Goal: Task Accomplishment & Management: Manage account settings

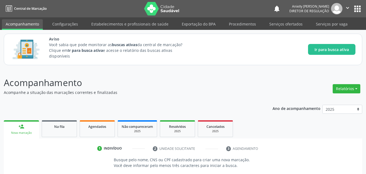
scroll to position [51, 0]
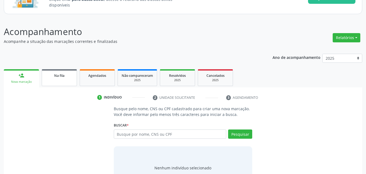
click at [58, 78] on link "Na fila" at bounding box center [59, 77] width 35 height 17
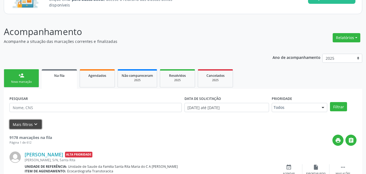
click at [31, 126] on button "Mais filtros keyboard_arrow_down" at bounding box center [25, 123] width 32 height 9
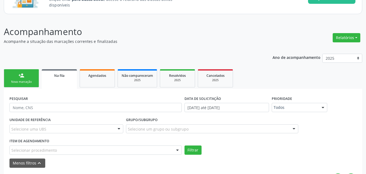
click at [163, 150] on div "Selecionar procedimento" at bounding box center [95, 149] width 172 height 9
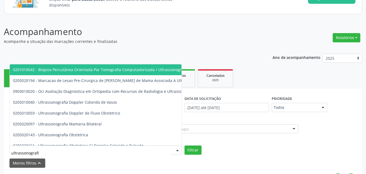
type input "ultrassonografia"
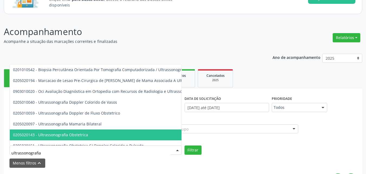
click at [161, 134] on span "0205020143 - Ultrassonografia Obstetrica" at bounding box center [131, 134] width 242 height 11
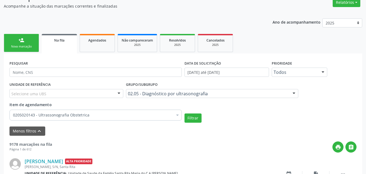
scroll to position [128, 0]
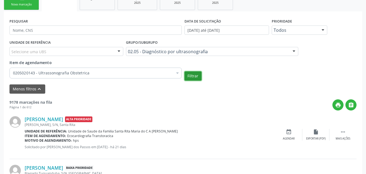
click at [199, 77] on button "Filtrar" at bounding box center [192, 75] width 17 height 9
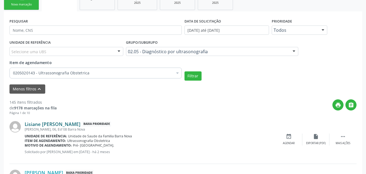
click at [64, 123] on link "Lisiane [PERSON_NAME]" at bounding box center [53, 124] width 56 height 6
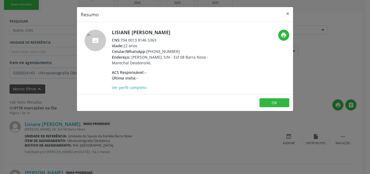
drag, startPoint x: 122, startPoint y: 40, endPoint x: 157, endPoint y: 41, distance: 35.8
click at [157, 41] on div "CNS: 704 0013 8146 5363" at bounding box center [164, 40] width 105 height 6
copy div "704 0013 8146 5363"
click at [268, 98] on button "OK" at bounding box center [274, 102] width 30 height 9
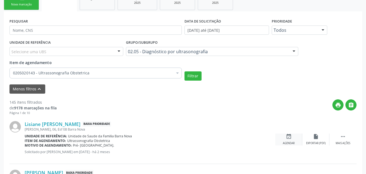
click at [285, 137] on div "event_available Agendar" at bounding box center [288, 139] width 27 height 12
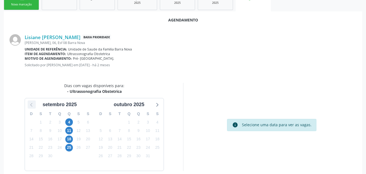
click at [31, 105] on icon at bounding box center [31, 104] width 7 height 7
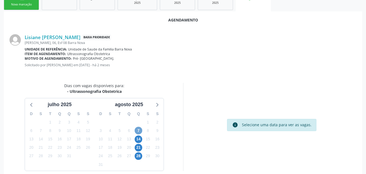
click at [138, 129] on span "7" at bounding box center [139, 130] width 8 height 8
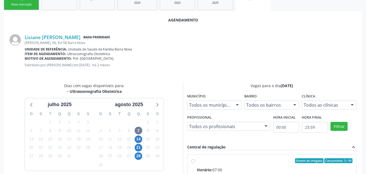
click at [275, 167] on div "Horário: 07:00" at bounding box center [275, 170] width 156 height 6
click at [195, 163] on input "Ordem de chegada Consumidos: 3 / 45 Horário: 07:00 Clínica: Centro de Saude Pro…" at bounding box center [193, 160] width 4 height 5
radio input "true"
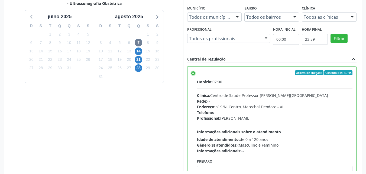
scroll to position [223, 0]
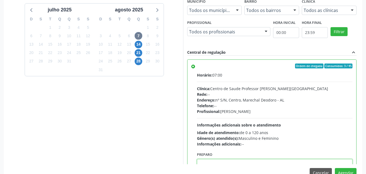
click at [264, 161] on textarea at bounding box center [275, 169] width 156 height 21
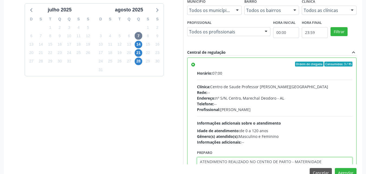
type textarea "ATENDIMENTO REALIZADO NO CENTRO DE PARTO - MATERNIDADE"
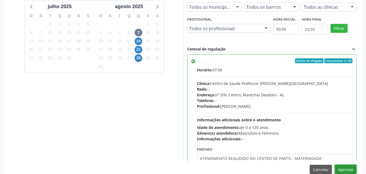
click at [335, 164] on button "Agendar" at bounding box center [346, 168] width 22 height 9
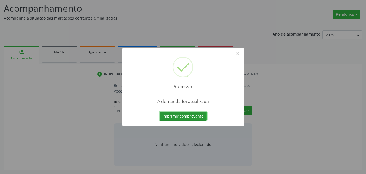
scroll to position [74, 0]
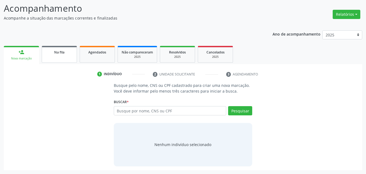
click at [73, 56] on link "Na fila" at bounding box center [59, 54] width 35 height 17
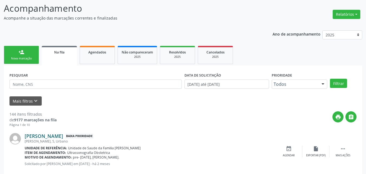
click at [63, 136] on link "[PERSON_NAME]" at bounding box center [44, 136] width 38 height 6
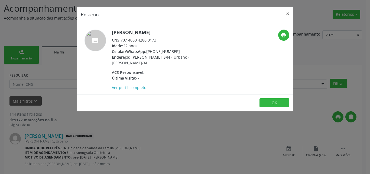
drag, startPoint x: 121, startPoint y: 39, endPoint x: 160, endPoint y: 43, distance: 39.2
click at [160, 43] on div "[PERSON_NAME] CNS: 707 4060 4280 0173 Idade: 22 anos Celular/WhatsApp: [PHONE_N…" at bounding box center [164, 60] width 105 height 61
click at [160, 43] on div "Idade: 22 anos" at bounding box center [164, 46] width 105 height 6
drag, startPoint x: 157, startPoint y: 38, endPoint x: 122, endPoint y: 38, distance: 34.4
click at [122, 38] on div "CNS: 707 4060 4280 0173" at bounding box center [164, 40] width 105 height 6
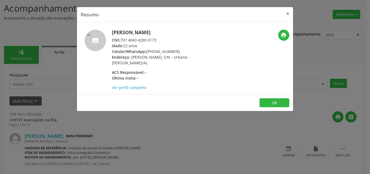
copy div "707 4060 4280 0173"
click at [274, 105] on button "OK" at bounding box center [274, 102] width 30 height 9
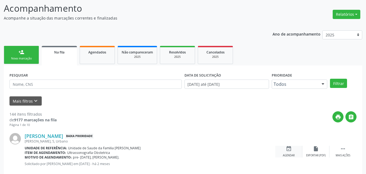
click at [284, 151] on div "event_available Agendar" at bounding box center [288, 151] width 27 height 12
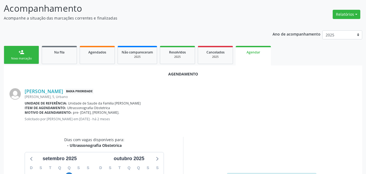
scroll to position [147, 0]
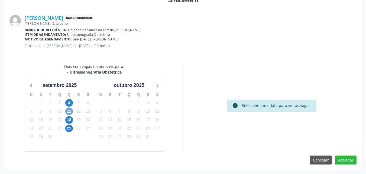
click at [69, 111] on span "11" at bounding box center [69, 111] width 8 height 8
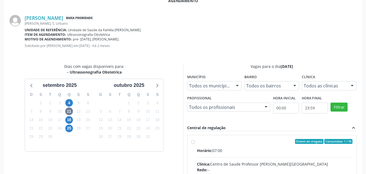
click at [228, 142] on div "Ordem de chegada Consumidos: 1 / 45" at bounding box center [275, 141] width 156 height 5
click at [195, 142] on input "Ordem de chegada Consumidos: 1 / 45 Horário: 07:00 Clínica: Centro de Saude Pro…" at bounding box center [193, 141] width 4 height 5
radio input "true"
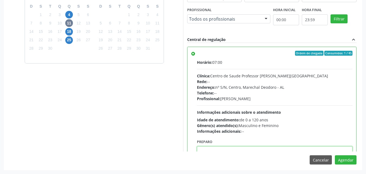
click at [262, 147] on textarea at bounding box center [275, 156] width 156 height 21
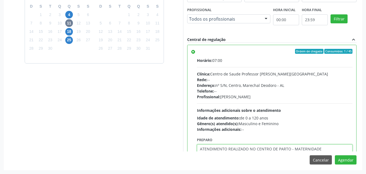
type textarea "ATENDIMENTO REALIZADO NO CENTRO DE PARTO - MATERNIDADE"
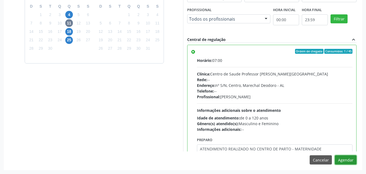
click at [335, 155] on button "Agendar" at bounding box center [346, 159] width 22 height 9
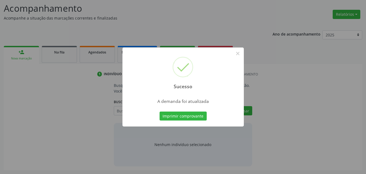
scroll to position [74, 0]
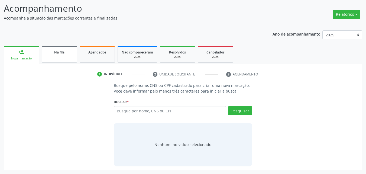
click at [59, 53] on span "Na fila" at bounding box center [59, 52] width 10 height 5
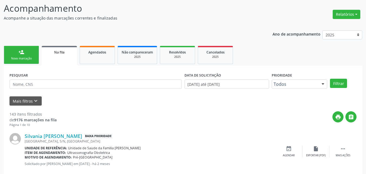
scroll to position [163, 0]
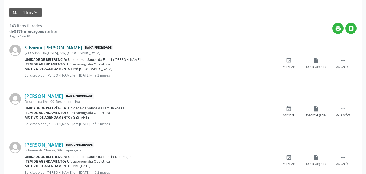
click at [65, 49] on link "Silvania [PERSON_NAME]" at bounding box center [53, 47] width 57 height 6
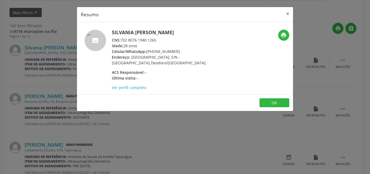
drag, startPoint x: 122, startPoint y: 40, endPoint x: 158, endPoint y: 41, distance: 36.3
click at [158, 41] on div "CNS: 702 8076 1940 1265" at bounding box center [164, 40] width 105 height 6
copy div "702 8076 1940 1265"
click at [273, 100] on button "OK" at bounding box center [274, 102] width 30 height 9
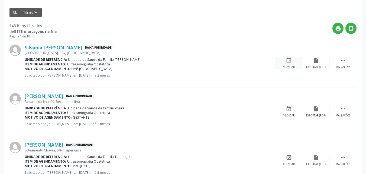
click at [291, 63] on div "event_available Agendar" at bounding box center [288, 63] width 27 height 12
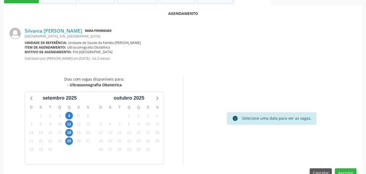
scroll to position [147, 0]
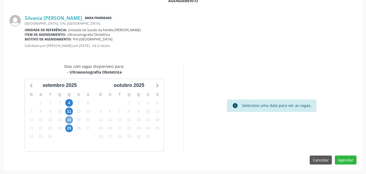
click at [68, 122] on span "18" at bounding box center [69, 120] width 8 height 8
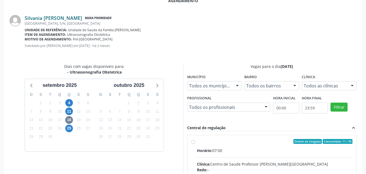
click at [53, 18] on link "Silvania [PERSON_NAME]" at bounding box center [53, 18] width 57 height 6
click at [222, 152] on div "Horário: 07:00" at bounding box center [275, 150] width 156 height 6
click at [195, 144] on input "Ordem de chegada Consumidos: 11 / 45 Horário: 07:00 Clínica: Centro de Saude Pr…" at bounding box center [193, 141] width 4 height 5
radio input "true"
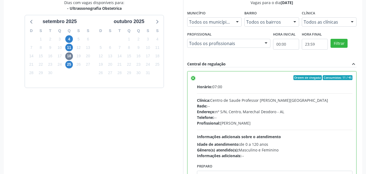
scroll to position [235, 0]
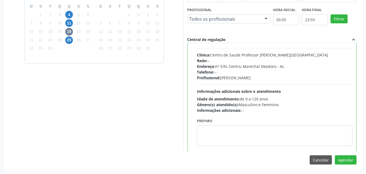
drag, startPoint x: 276, startPoint y: 151, endPoint x: 277, endPoint y: 148, distance: 3.2
click at [277, 148] on div "Agendamento [PERSON_NAME] Baixa Prioridade [GEOGRAPHIC_DATA], S/N, [GEOGRAPHIC_…" at bounding box center [183, 36] width 358 height 265
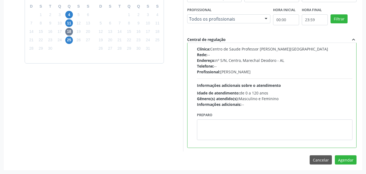
click at [277, 148] on div "Ordem de chegada Consumidos: 11 / 45 Horário: 07:00 Clínica: Centro de Saude Pr…" at bounding box center [272, 97] width 170 height 108
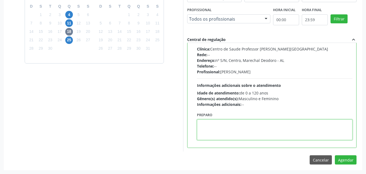
click at [278, 134] on textarea at bounding box center [275, 129] width 156 height 21
type textarea "ATENDIMENTO REALIZADO NO CENTRO DE PARTO - MATERNIDADE"
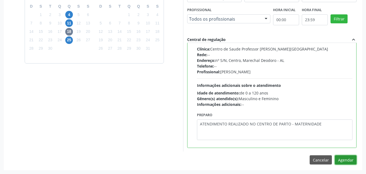
click at [335, 155] on button "Agendar" at bounding box center [346, 159] width 22 height 9
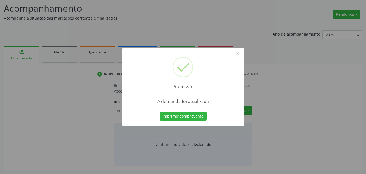
scroll to position [74, 0]
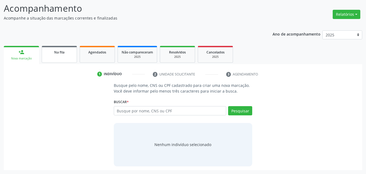
click at [55, 61] on link "Na fila" at bounding box center [59, 54] width 35 height 17
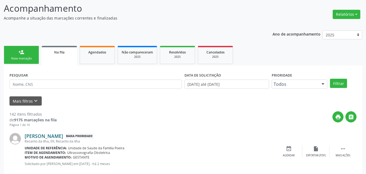
click at [51, 135] on link "[PERSON_NAME]" at bounding box center [44, 136] width 38 height 6
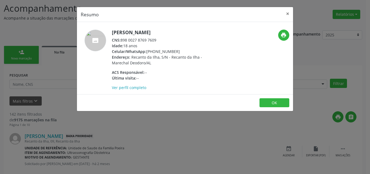
drag, startPoint x: 122, startPoint y: 40, endPoint x: 160, endPoint y: 37, distance: 38.6
click at [160, 37] on div "CNS: 898 0027 8769 7609" at bounding box center [164, 40] width 105 height 6
copy div "898 0027 8769 7609"
click at [271, 106] on button "OK" at bounding box center [274, 102] width 30 height 9
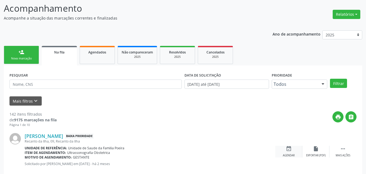
click at [290, 150] on icon "event_available" at bounding box center [289, 148] width 6 height 6
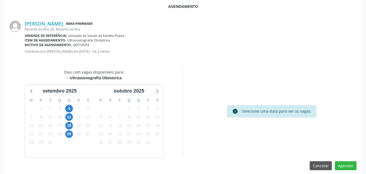
scroll to position [147, 0]
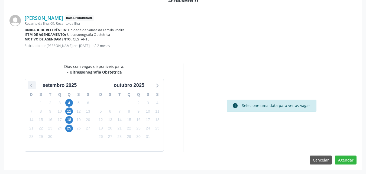
click at [28, 87] on icon at bounding box center [31, 85] width 7 height 7
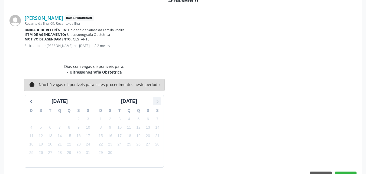
click at [157, 101] on icon at bounding box center [156, 101] width 7 height 7
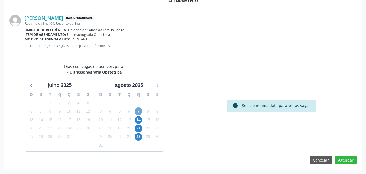
click at [135, 112] on span "7" at bounding box center [139, 111] width 8 height 8
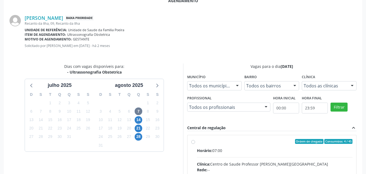
click at [195, 144] on input "Ordem de chegada Consumidos: 4 / 45 Horário: 07:00 Clínica: Centro de Saude Pro…" at bounding box center [193, 141] width 4 height 5
radio input "true"
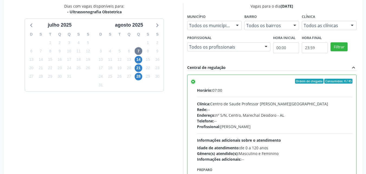
scroll to position [235, 0]
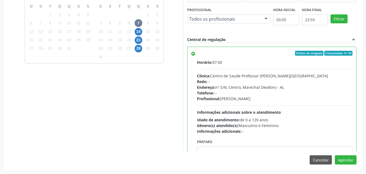
click at [228, 151] on div "Agendamento [PERSON_NAME] Baixa Prioridade Recanto da Ilha, 09, [GEOGRAPHIC_DAT…" at bounding box center [183, 36] width 358 height 265
click at [228, 149] on textarea at bounding box center [275, 156] width 156 height 21
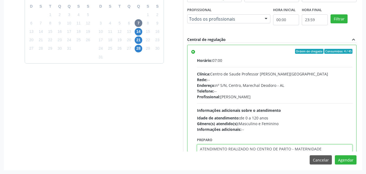
type textarea "ATENDIMENTO REALIZADO NO CENTRO DE PARTO - MATERNIDADE"
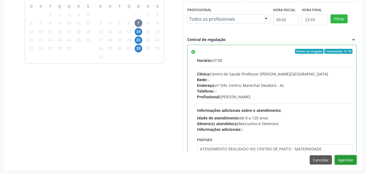
click at [335, 155] on button "Agendar" at bounding box center [346, 159] width 22 height 9
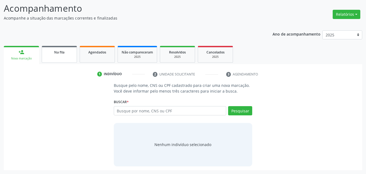
click at [70, 50] on div "Na fila" at bounding box center [59, 52] width 27 height 6
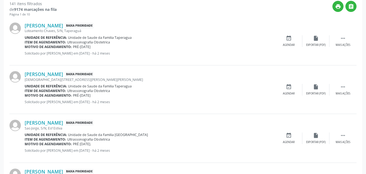
scroll to position [199, 0]
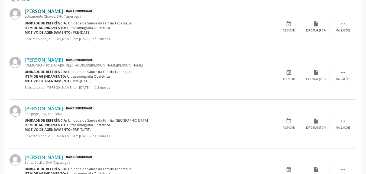
click at [63, 9] on link "[PERSON_NAME]" at bounding box center [44, 11] width 38 height 6
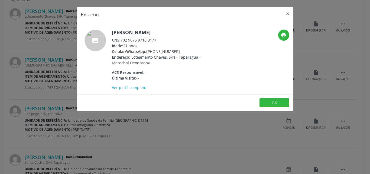
drag, startPoint x: 122, startPoint y: 39, endPoint x: 157, endPoint y: 41, distance: 35.5
click at [157, 41] on div "CNS: 702 9075 9710 3177" at bounding box center [164, 40] width 105 height 6
copy div "702 9075 9710 3177"
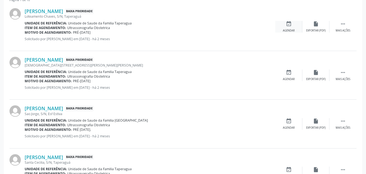
click at [293, 26] on div "event_available Agendar" at bounding box center [288, 27] width 27 height 12
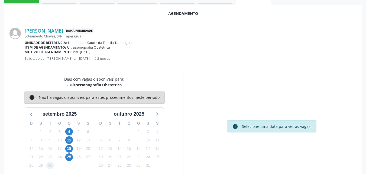
scroll to position [147, 0]
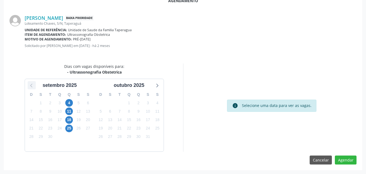
click at [30, 88] on icon at bounding box center [31, 85] width 7 height 7
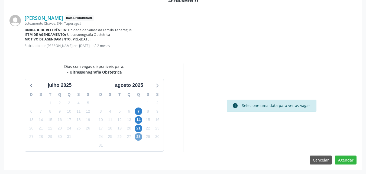
click at [140, 136] on span "28" at bounding box center [139, 137] width 8 height 8
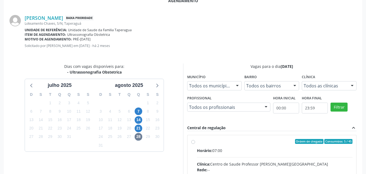
click at [231, 164] on div "Clínica: Centro de Saude Professor [PERSON_NAME][GEOGRAPHIC_DATA]" at bounding box center [275, 164] width 156 height 6
click at [195, 144] on input "Ordem de chegada Consumidos: 5 / 45 Horário: 07:00 Clínica: Centro de Saude Pro…" at bounding box center [193, 141] width 4 height 5
radio input "true"
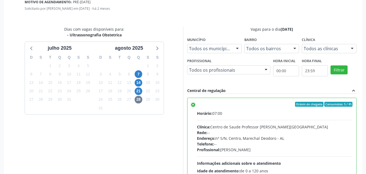
scroll to position [225, 0]
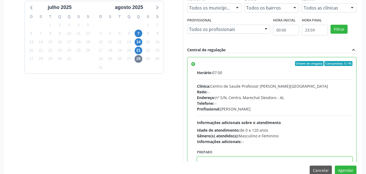
click at [255, 159] on textarea at bounding box center [275, 166] width 156 height 21
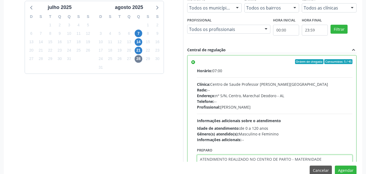
type textarea "ATENDIMENTO REALIZADO NO CENTRO DE PARTO - MATERNIDADE"
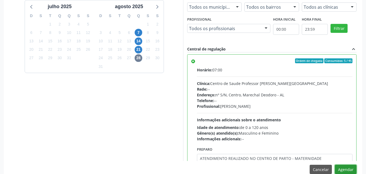
click at [335, 164] on button "Agendar" at bounding box center [346, 168] width 22 height 9
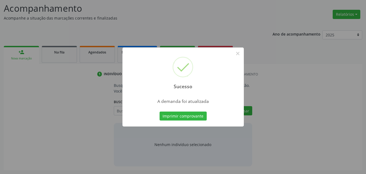
scroll to position [74, 0]
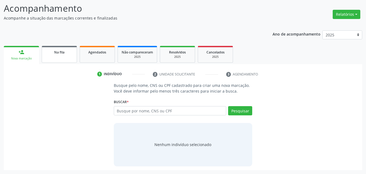
click at [72, 53] on div "Na fila" at bounding box center [59, 52] width 27 height 6
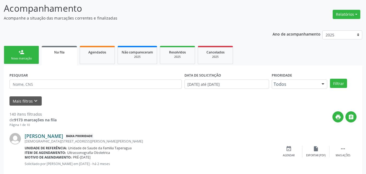
click at [63, 134] on link "[PERSON_NAME]" at bounding box center [44, 136] width 38 height 6
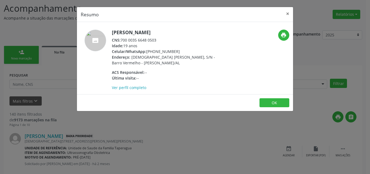
drag, startPoint x: 122, startPoint y: 39, endPoint x: 157, endPoint y: 40, distance: 34.7
click at [157, 40] on div "CNS: 700 0035 6648 0503" at bounding box center [164, 40] width 105 height 6
copy div "700 0035 6648 0503"
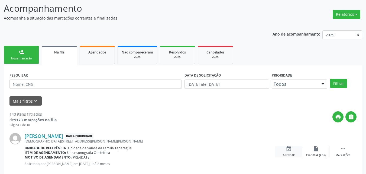
click at [295, 156] on div "event_available Agendar" at bounding box center [288, 151] width 27 height 12
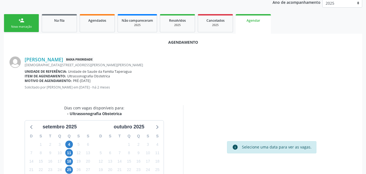
scroll to position [129, 0]
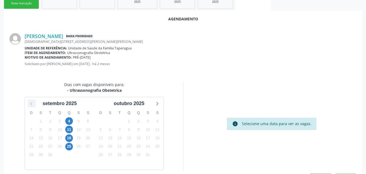
click at [32, 105] on icon at bounding box center [31, 104] width 2 height 4
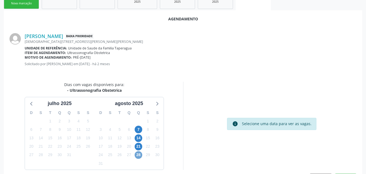
click at [138, 155] on span "28" at bounding box center [139, 155] width 8 height 8
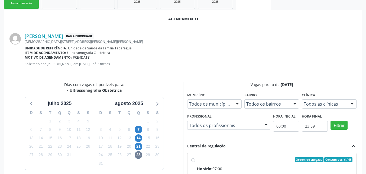
click at [195, 162] on input "Ordem de chegada Consumidos: 6 / 45 Horário: 07:00 Clínica: Centro de Saude Pro…" at bounding box center [193, 159] width 4 height 5
radio input "true"
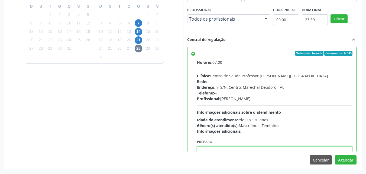
click at [266, 150] on textarea at bounding box center [275, 156] width 156 height 21
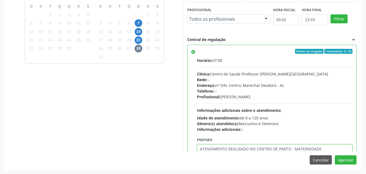
type textarea "ATENDIMENTO REALIZADO NO CENTRO DE PARTO - MATERNIDADE"
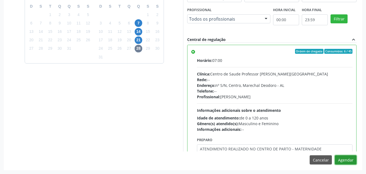
click at [335, 155] on button "Agendar" at bounding box center [346, 159] width 22 height 9
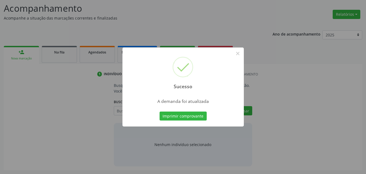
scroll to position [74, 0]
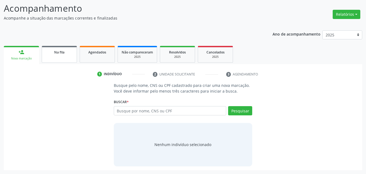
click at [68, 56] on link "Na fila" at bounding box center [59, 54] width 35 height 17
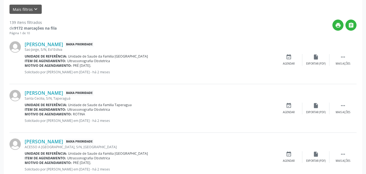
scroll to position [167, 0]
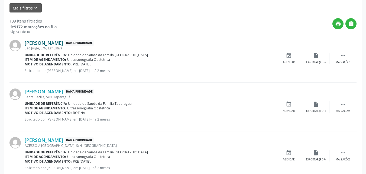
click at [59, 45] on link "[PERSON_NAME]" at bounding box center [44, 43] width 38 height 6
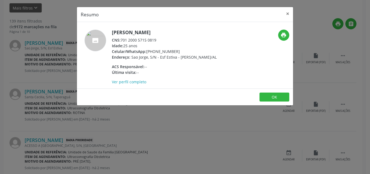
drag, startPoint x: 121, startPoint y: 39, endPoint x: 156, endPoint y: 40, distance: 35.0
click at [156, 40] on div "CNS: 701 2000 5715 0819" at bounding box center [164, 40] width 105 height 6
copy div "701 2000 5715 0819"
click at [265, 102] on button "OK" at bounding box center [274, 96] width 30 height 9
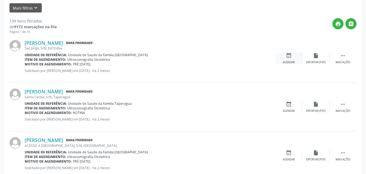
click at [287, 58] on icon "event_available" at bounding box center [289, 56] width 6 height 6
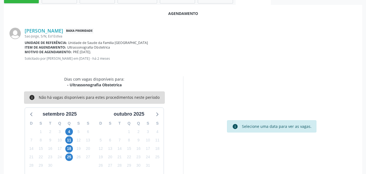
scroll to position [147, 0]
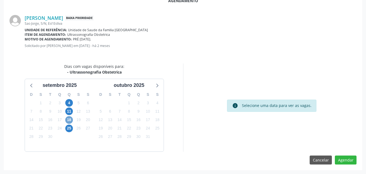
click at [69, 120] on span "18" at bounding box center [69, 120] width 8 height 8
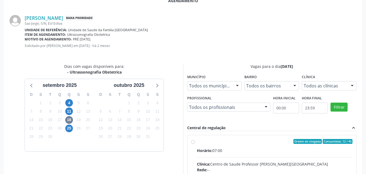
click at [195, 144] on input "Ordem de chegada Consumidos: 12 / 45 Horário: 07:00 Clínica: Centro de Saude Pr…" at bounding box center [193, 141] width 4 height 5
radio input "true"
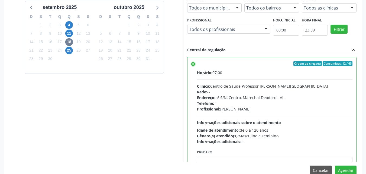
scroll to position [235, 0]
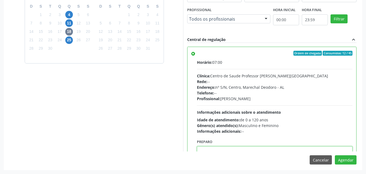
click at [252, 149] on textarea at bounding box center [275, 156] width 156 height 21
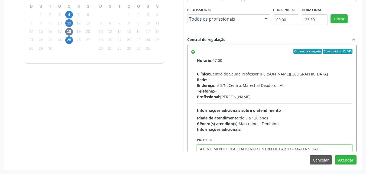
type textarea "ATENDIMENTO REALIZADO NO CENTRO DE PARTO - MATERNIDADE"
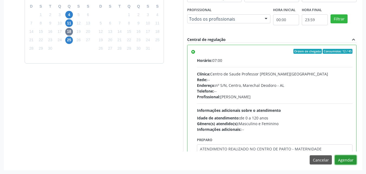
click at [335, 155] on button "Agendar" at bounding box center [346, 159] width 22 height 9
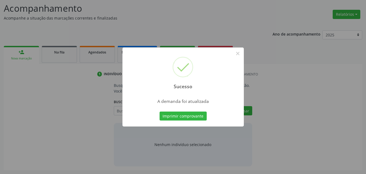
scroll to position [74, 0]
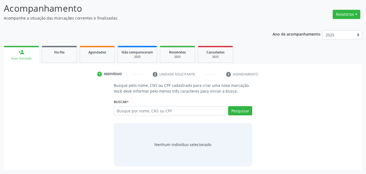
click at [36, 48] on link "person_add Nova marcação" at bounding box center [21, 55] width 35 height 18
click at [50, 53] on div "Na fila" at bounding box center [59, 52] width 27 height 6
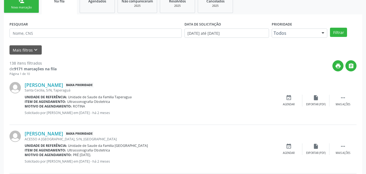
scroll to position [130, 0]
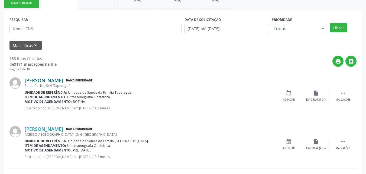
click at [40, 82] on link "[PERSON_NAME]" at bounding box center [44, 80] width 38 height 6
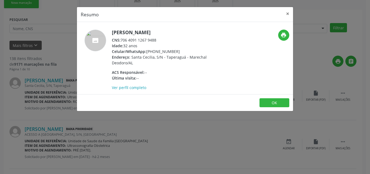
drag, startPoint x: 122, startPoint y: 40, endPoint x: 156, endPoint y: 42, distance: 34.4
click at [156, 42] on div "CNS: 706 4091 1267 9488" at bounding box center [164, 40] width 105 height 6
copy div "706 4091 1267 9488"
click at [272, 103] on button "OK" at bounding box center [274, 102] width 30 height 9
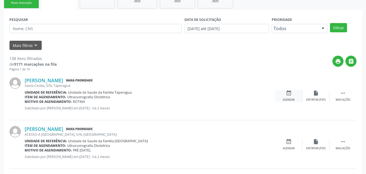
click at [281, 94] on div "event_available Agendar" at bounding box center [288, 96] width 27 height 12
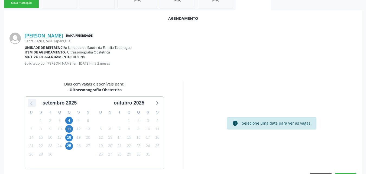
click at [33, 103] on icon at bounding box center [31, 102] width 7 height 7
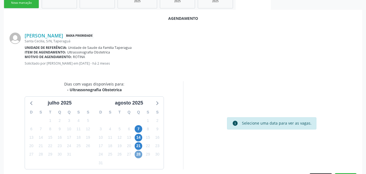
click at [136, 153] on span "28" at bounding box center [139, 154] width 8 height 8
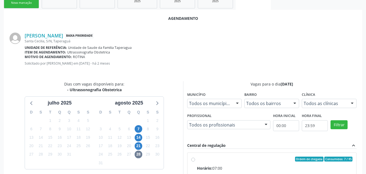
click at [249, 160] on div "Ordem de chegada Consumidos: 7 / 45" at bounding box center [275, 158] width 156 height 5
click at [195, 160] on input "Ordem de chegada Consumidos: 7 / 45 Horário: 07:00 Clínica: Centro de Saude Pro…" at bounding box center [193, 158] width 4 height 5
radio input "true"
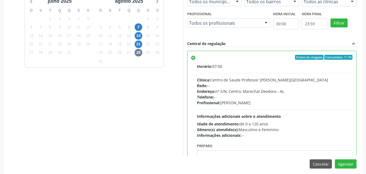
scroll to position [235, 0]
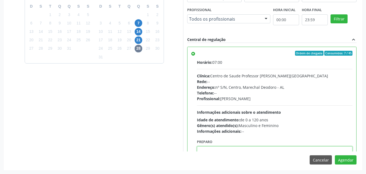
click at [300, 148] on textarea at bounding box center [275, 156] width 156 height 21
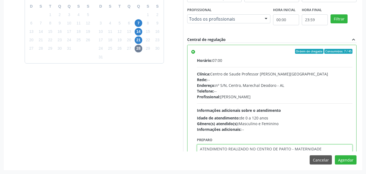
type textarea "ATENDIMENTO REALIZADO NO CENTRO DE PARTO - MATERNIDADE"
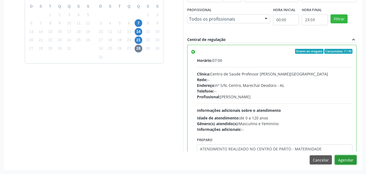
click at [335, 155] on button "Agendar" at bounding box center [346, 159] width 22 height 9
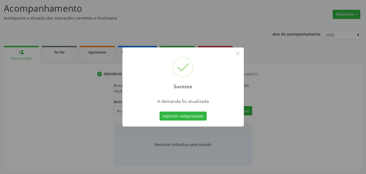
scroll to position [74, 0]
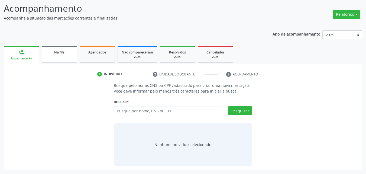
click at [69, 55] on link "Na fila" at bounding box center [59, 54] width 35 height 17
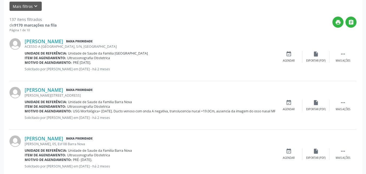
scroll to position [170, 0]
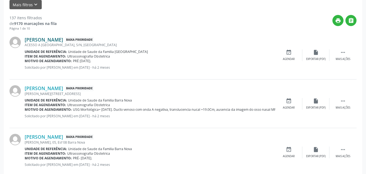
click at [62, 37] on link "[PERSON_NAME]" at bounding box center [44, 40] width 38 height 6
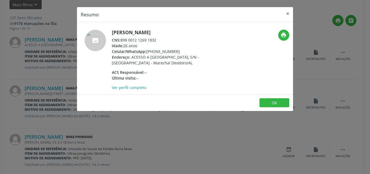
drag, startPoint x: 122, startPoint y: 41, endPoint x: 156, endPoint y: 40, distance: 34.7
click at [156, 40] on div "CNS: 898 0012 1269 1832" at bounding box center [164, 40] width 105 height 6
copy div "898 0012 1269 1832"
click at [273, 105] on button "OK" at bounding box center [274, 102] width 30 height 9
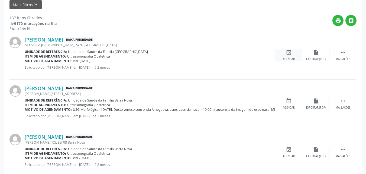
click at [292, 59] on div "Agendar" at bounding box center [289, 59] width 12 height 4
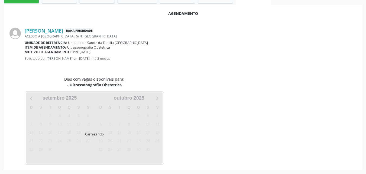
scroll to position [147, 0]
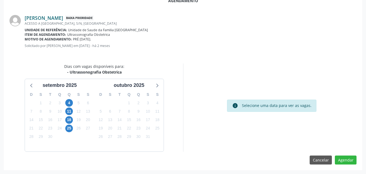
click at [49, 20] on link "[PERSON_NAME]" at bounding box center [44, 18] width 38 height 6
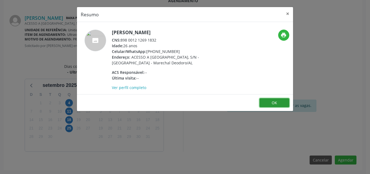
click at [265, 106] on button "OK" at bounding box center [274, 102] width 30 height 9
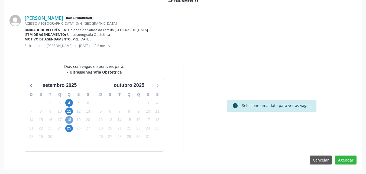
click at [69, 119] on span "18" at bounding box center [69, 120] width 8 height 8
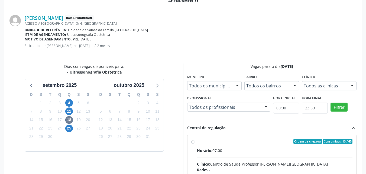
click at [224, 161] on div "Clínica: Centro de Saude Professor [PERSON_NAME][GEOGRAPHIC_DATA]" at bounding box center [275, 164] width 156 height 6
click at [195, 144] on input "Ordem de chegada Consumidos: 13 / 45 Horário: 07:00 Clínica: Centro de Saude Pr…" at bounding box center [193, 141] width 4 height 5
radio input "true"
click at [224, 161] on div "Clínica: Centro de Saude Professor [PERSON_NAME][GEOGRAPHIC_DATA]" at bounding box center [275, 164] width 156 height 6
click at [195, 144] on input "Ordem de chegada Consumidos: 13 / 45 Horário: 07:00 Clínica: Centro de Saude Pr…" at bounding box center [193, 141] width 4 height 5
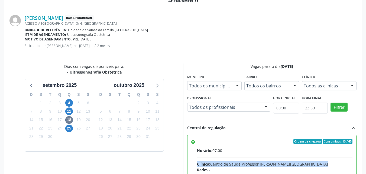
click at [224, 161] on div "Clínica: Centro de Saude Professor [PERSON_NAME][GEOGRAPHIC_DATA]" at bounding box center [275, 164] width 156 height 6
click at [195, 144] on input "Ordem de chegada Consumidos: 13 / 45 Horário: 07:00 Clínica: Centro de Saude Pr…" at bounding box center [193, 141] width 4 height 5
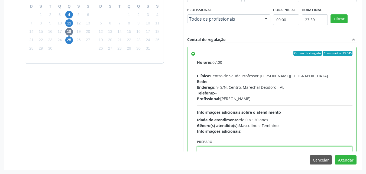
click at [298, 151] on textarea at bounding box center [275, 156] width 156 height 21
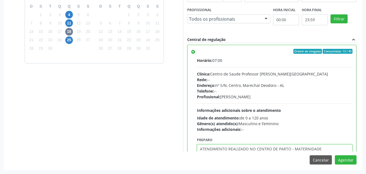
type textarea "ATENDIMENTO REALIZADO NO CENTRO DE PARTO - MATERNIDADE"
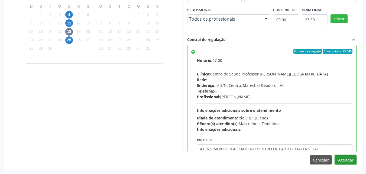
click at [335, 155] on button "Agendar" at bounding box center [346, 159] width 22 height 9
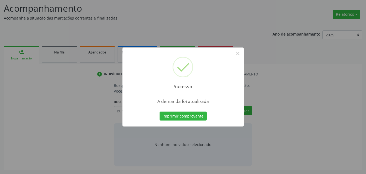
scroll to position [74, 0]
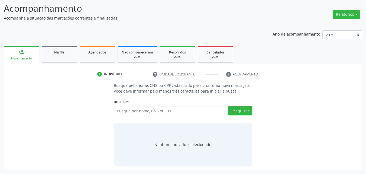
click at [79, 64] on div "1 Indivíduo 2 Unidade solicitante 3 Agendamento Busque pelo nome, CNS ou CPF ca…" at bounding box center [183, 117] width 358 height 106
click at [61, 50] on div "Na fila" at bounding box center [59, 52] width 27 height 6
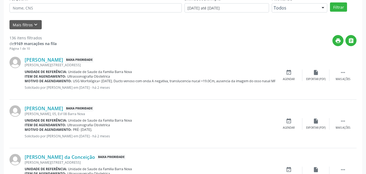
scroll to position [145, 0]
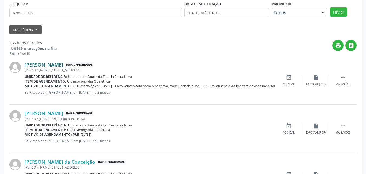
click at [51, 67] on link "[PERSON_NAME]" at bounding box center [44, 64] width 38 height 6
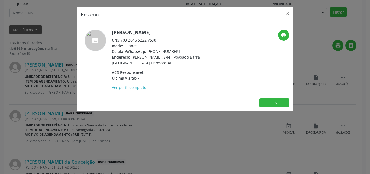
drag, startPoint x: 121, startPoint y: 40, endPoint x: 158, endPoint y: 40, distance: 36.3
click at [158, 40] on div "CNS: 703 2046 5222 7598" at bounding box center [164, 40] width 105 height 6
click at [192, 129] on div "Resumo × [PERSON_NAME] CNS: 703 2046 5222 7598 Idade: 22 anos Celular/WhatsApp:…" at bounding box center [185, 87] width 370 height 174
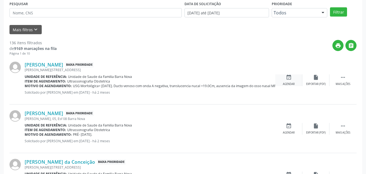
click at [286, 82] on div "event_available Agendar" at bounding box center [288, 80] width 27 height 12
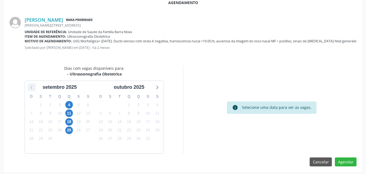
click at [34, 87] on icon at bounding box center [31, 86] width 7 height 7
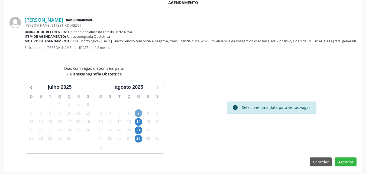
click at [139, 114] on span "7" at bounding box center [139, 113] width 8 height 8
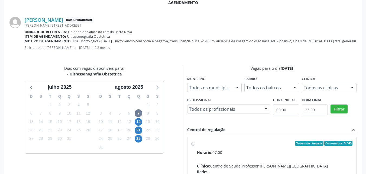
click at [195, 145] on input "Ordem de chegada Consumidos: 5 / 45 Horário: 07:00 Clínica: Centro de Saude Pro…" at bounding box center [193, 143] width 4 height 5
radio input "true"
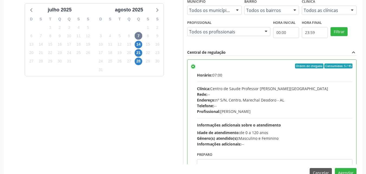
scroll to position [235, 0]
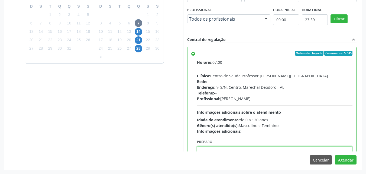
click at [333, 151] on textarea at bounding box center [275, 156] width 156 height 21
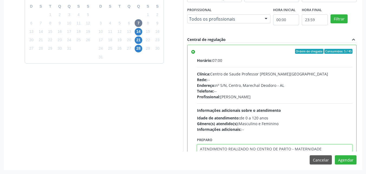
type textarea "ATENDIMENTO REALIZADO NO CENTRO DE PARTO - MATERNIDADE"
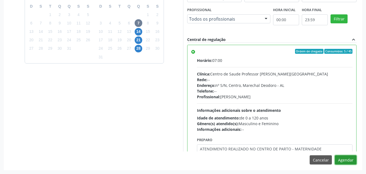
click at [335, 155] on button "Agendar" at bounding box center [346, 159] width 22 height 9
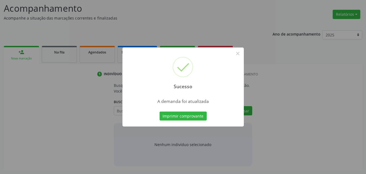
scroll to position [74, 0]
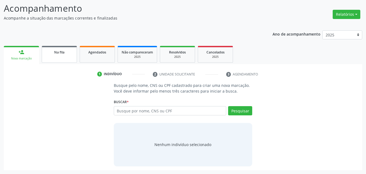
click at [70, 50] on div "Na fila" at bounding box center [59, 52] width 27 height 6
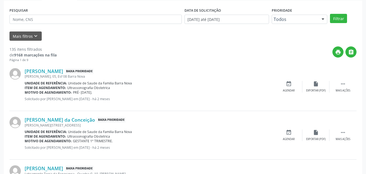
scroll to position [144, 0]
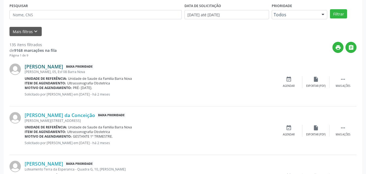
click at [50, 68] on link "[PERSON_NAME]" at bounding box center [44, 66] width 38 height 6
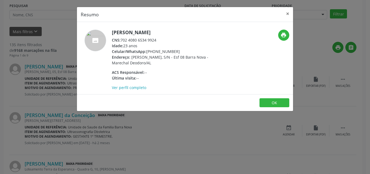
drag, startPoint x: 122, startPoint y: 40, endPoint x: 157, endPoint y: 40, distance: 35.5
click at [157, 40] on div "CNS: 702 4080 6534 9924" at bounding box center [164, 40] width 105 height 6
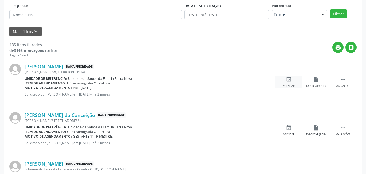
click at [285, 85] on div "Agendar" at bounding box center [289, 86] width 12 height 4
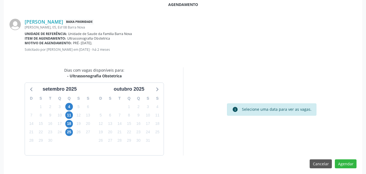
click at [27, 89] on div "setembro 2025" at bounding box center [59, 88] width 69 height 10
click at [30, 89] on icon at bounding box center [31, 88] width 7 height 7
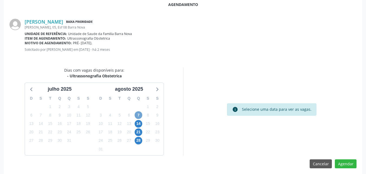
click at [136, 113] on span "7" at bounding box center [139, 115] width 8 height 8
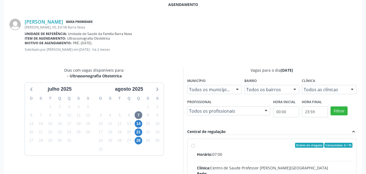
click at [252, 161] on hr at bounding box center [275, 161] width 156 height 0
click at [195, 147] on input "Ordem de chegada Consumidos: 6 / 45 Horário: 07:00 Clínica: Centro de Saude Pro…" at bounding box center [193, 144] width 4 height 5
radio input "true"
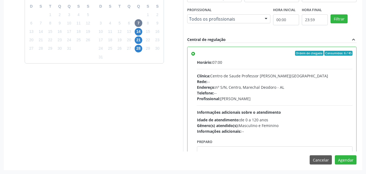
drag, startPoint x: 280, startPoint y: 152, endPoint x: 281, endPoint y: 149, distance: 3.3
click at [281, 149] on div "Agendamento [PERSON_NAME] Baixa Prioridade [PERSON_NAME][STREET_ADDRESS] Unidad…" at bounding box center [183, 36] width 358 height 265
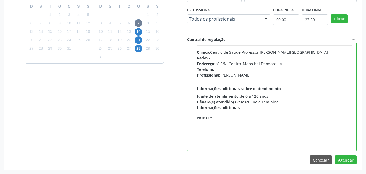
click at [281, 149] on div "Ordem de chegada Consumidos: 6 / 45 Horário: 07:00 Clínica: Centro de Saude Pro…" at bounding box center [271, 86] width 169 height 127
click at [279, 138] on textarea at bounding box center [275, 132] width 156 height 21
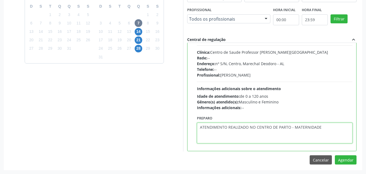
type textarea "ATENDIMENTO REALIZADO NO CENTRO DE PARTO - MATERNIDADE"
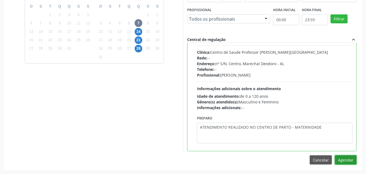
click at [335, 155] on button "Agendar" at bounding box center [346, 159] width 22 height 9
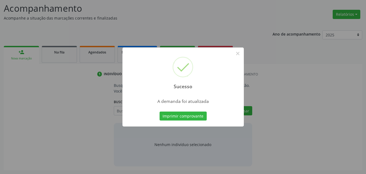
scroll to position [74, 0]
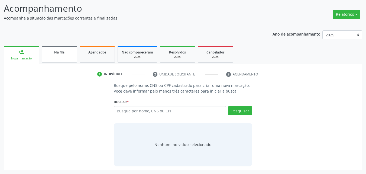
click at [74, 57] on link "Na fila" at bounding box center [59, 54] width 35 height 17
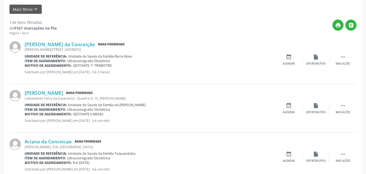
scroll to position [180, 0]
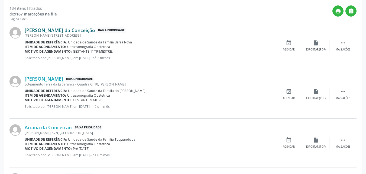
click at [61, 29] on link "[PERSON_NAME] da Conceição" at bounding box center [60, 30] width 70 height 6
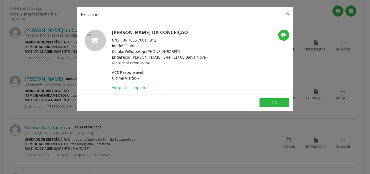
drag, startPoint x: 122, startPoint y: 40, endPoint x: 158, endPoint y: 41, distance: 36.6
click at [158, 41] on div "CNS: 706 7055 7001 1312" at bounding box center [164, 40] width 105 height 6
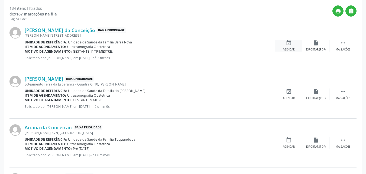
click at [292, 46] on div "event_available Agendar" at bounding box center [288, 46] width 27 height 12
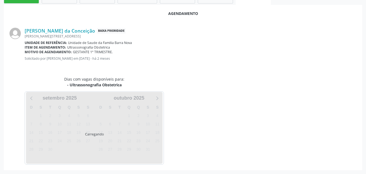
scroll to position [147, 0]
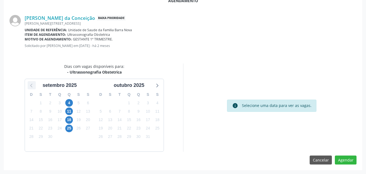
click at [31, 84] on icon at bounding box center [31, 85] width 7 height 7
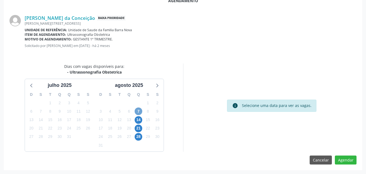
click at [136, 110] on span "7" at bounding box center [139, 111] width 8 height 8
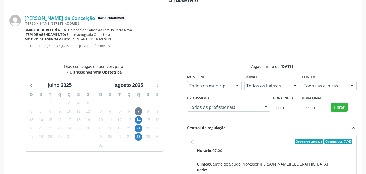
click at [243, 151] on div "Horário: 07:00" at bounding box center [275, 150] width 156 height 6
click at [195, 144] on input "Ordem de chegada Consumidos: 7 / 45 Horário: 07:00 Clínica: Centro de Saude Pro…" at bounding box center [193, 141] width 4 height 5
radio input "true"
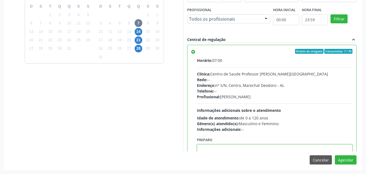
click at [243, 151] on textarea at bounding box center [275, 154] width 156 height 21
type textarea "ATENDIMENTO REALIZADO NO CENTRO DE PARTO - MATERNIDADE"
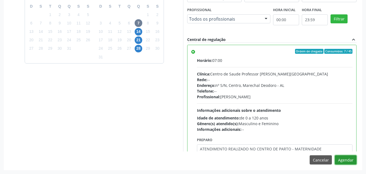
click at [335, 155] on button "Agendar" at bounding box center [346, 159] width 22 height 9
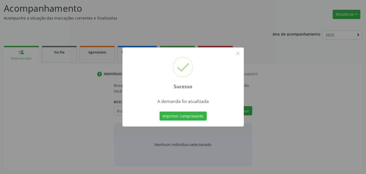
scroll to position [74, 0]
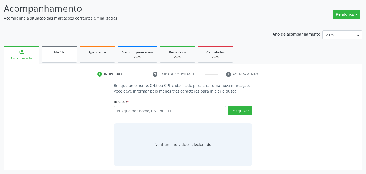
click at [69, 59] on link "Na fila" at bounding box center [59, 54] width 35 height 17
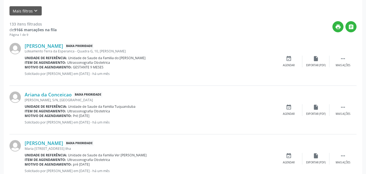
scroll to position [161, 0]
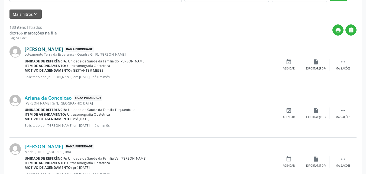
click at [63, 48] on link "[PERSON_NAME]" at bounding box center [44, 49] width 38 height 6
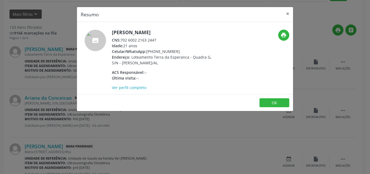
drag, startPoint x: 121, startPoint y: 39, endPoint x: 158, endPoint y: 39, distance: 36.6
click at [158, 39] on div "CNS: 702 6002 2163 2447" at bounding box center [164, 40] width 105 height 6
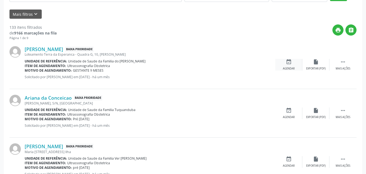
click at [286, 61] on icon "event_available" at bounding box center [289, 62] width 6 height 6
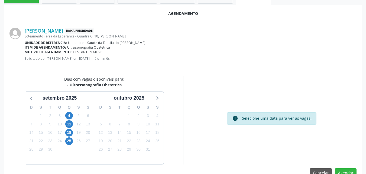
scroll to position [147, 0]
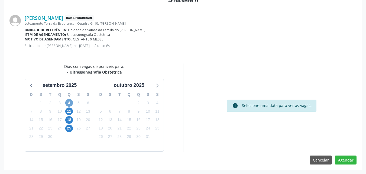
click at [68, 101] on span "4" at bounding box center [69, 103] width 8 height 8
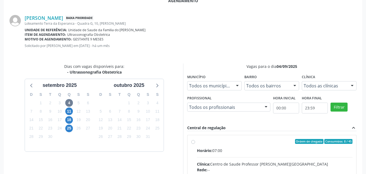
click at [195, 144] on input "Ordem de chegada Consumidos: 8 / 45 Horário: 07:00 Clínica: Centro de Saude Pro…" at bounding box center [193, 141] width 4 height 5
radio input "true"
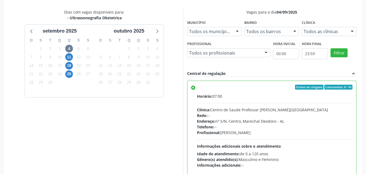
scroll to position [235, 0]
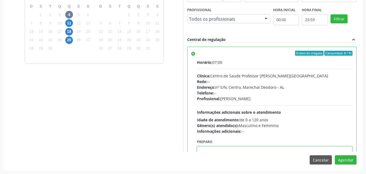
click at [273, 148] on textarea at bounding box center [275, 156] width 156 height 21
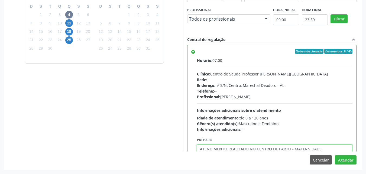
type textarea "ATENDIMENTO REALIZADO NO CENTRO DE PARTO - MATERNIDADE"
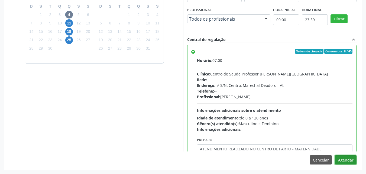
click at [335, 155] on button "Agendar" at bounding box center [346, 159] width 22 height 9
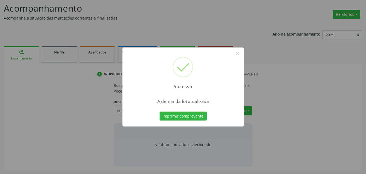
scroll to position [74, 0]
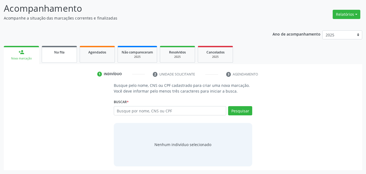
click at [69, 51] on div "Na fila" at bounding box center [59, 52] width 27 height 6
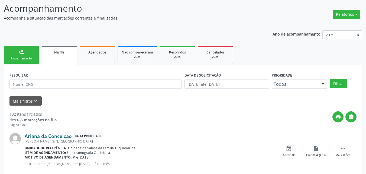
click at [37, 135] on link "Ariana da Conceicao" at bounding box center [48, 136] width 47 height 6
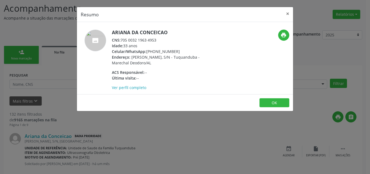
drag, startPoint x: 122, startPoint y: 41, endPoint x: 165, endPoint y: 41, distance: 43.1
click at [165, 41] on div "CNS: 705 0032 1963 4953" at bounding box center [164, 40] width 105 height 6
click at [275, 104] on button "OK" at bounding box center [274, 102] width 30 height 9
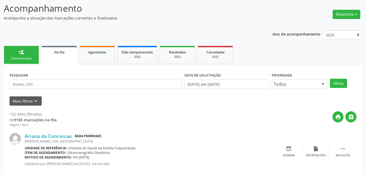
click at [292, 157] on div "Ariana da Conceicao Baixa Prioridade [PERSON_NAME], S/N, [GEOGRAPHIC_DATA] Unid…" at bounding box center [182, 151] width 347 height 48
click at [288, 152] on div "event_available Agendar" at bounding box center [288, 151] width 27 height 12
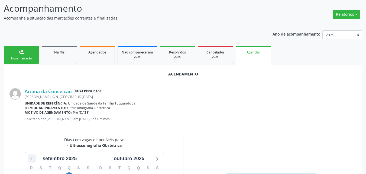
click at [33, 158] on icon at bounding box center [31, 158] width 7 height 7
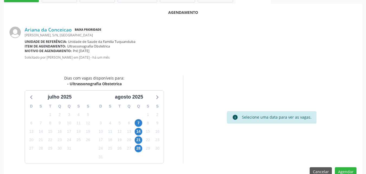
scroll to position [147, 0]
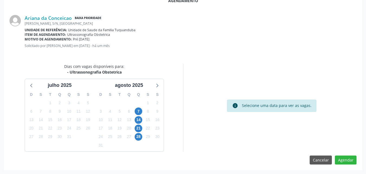
click at [135, 131] on div "21" at bounding box center [139, 128] width 8 height 8
click at [139, 129] on span "21" at bounding box center [139, 128] width 8 height 8
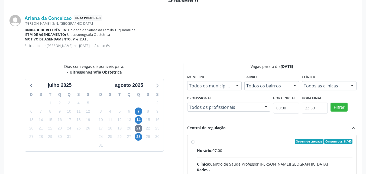
click at [265, 150] on div "Horário: 07:00" at bounding box center [275, 150] width 156 height 6
click at [195, 144] on input "Ordem de chegada Consumidos: 8 / 45 Horário: 07:00 Clínica: Centro de Saude Pro…" at bounding box center [193, 141] width 4 height 5
radio input "true"
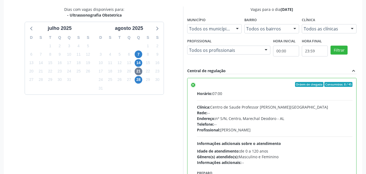
scroll to position [235, 0]
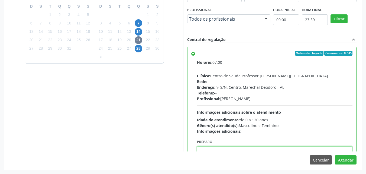
click at [250, 150] on textarea at bounding box center [275, 156] width 156 height 21
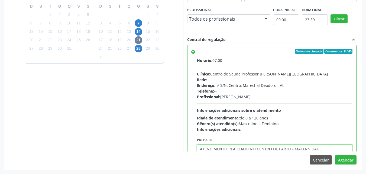
type textarea "ATENDIMENTO REALIZADO NO CENTRO DE PARTO - MATERNIDADE"
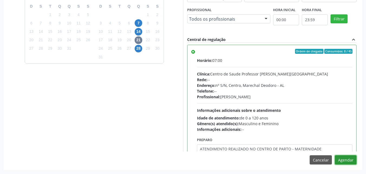
click at [335, 155] on button "Agendar" at bounding box center [346, 159] width 22 height 9
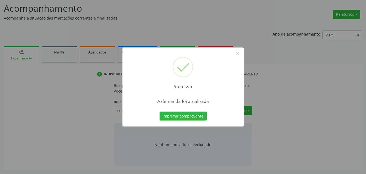
scroll to position [74, 0]
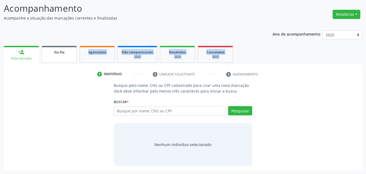
drag, startPoint x: 74, startPoint y: 57, endPoint x: 67, endPoint y: 54, distance: 7.5
click at [68, 55] on div "person_add Nova marcação Na fila Agendados Não compareceram 2025 Resolvidos 202…" at bounding box center [183, 106] width 358 height 125
click at [67, 54] on div "Na fila" at bounding box center [59, 52] width 27 height 6
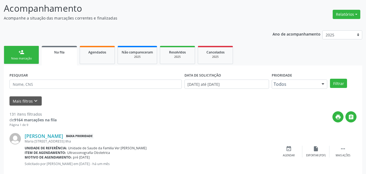
click at [100, 115] on div "print " at bounding box center [207, 119] width 300 height 16
click at [61, 134] on link "[PERSON_NAME]" at bounding box center [44, 136] width 38 height 6
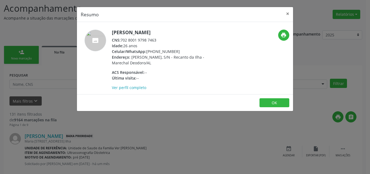
drag, startPoint x: 122, startPoint y: 41, endPoint x: 164, endPoint y: 40, distance: 42.5
click at [164, 40] on div "CNS: 702 8001 9798 7463" at bounding box center [164, 40] width 105 height 6
click at [116, 128] on div "Resumo × [PERSON_NAME] CNS: 702 8001 9798 7463 Idade: 26 anos Celular/WhatsApp:…" at bounding box center [185, 87] width 370 height 174
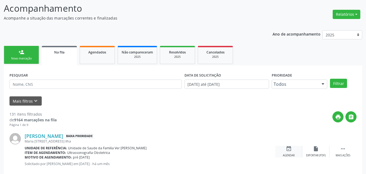
click at [290, 150] on icon "event_available" at bounding box center [289, 148] width 6 height 6
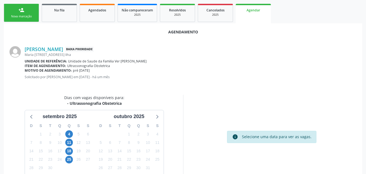
scroll to position [147, 0]
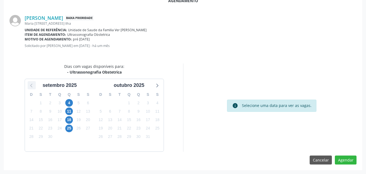
click at [34, 84] on icon at bounding box center [31, 85] width 7 height 7
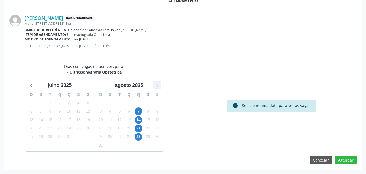
click at [157, 86] on icon at bounding box center [156, 85] width 7 height 7
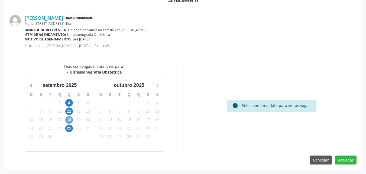
click at [68, 121] on span "18" at bounding box center [69, 120] width 8 height 8
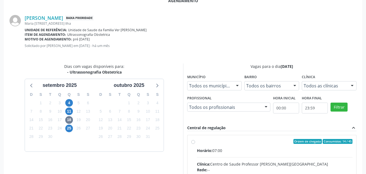
click at [260, 153] on div "Horário: 07:00" at bounding box center [275, 150] width 156 height 6
click at [195, 144] on input "Ordem de chegada Consumidos: 14 / 45 Horário: 07:00 Clínica: Centro de Saude Pr…" at bounding box center [193, 141] width 4 height 5
radio input "true"
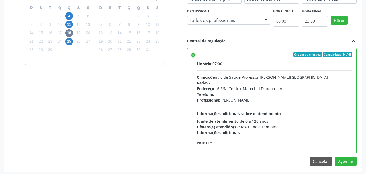
scroll to position [235, 0]
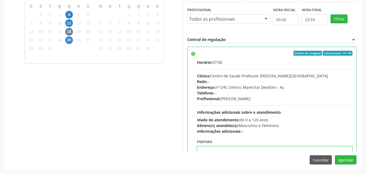
click at [274, 149] on textarea at bounding box center [275, 156] width 156 height 21
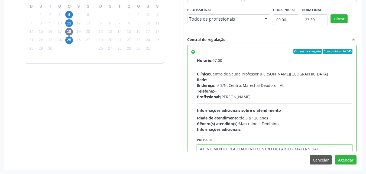
type textarea "ATENDIMENTO REALIZADO NO CENTRO DE PARTO - MATERNIDADE"
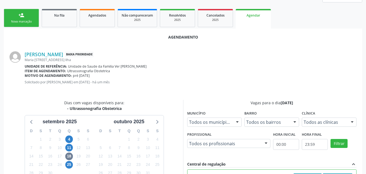
scroll to position [110, 0]
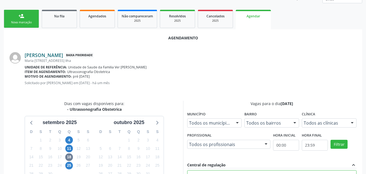
click at [63, 54] on link "[PERSON_NAME]" at bounding box center [44, 55] width 38 height 6
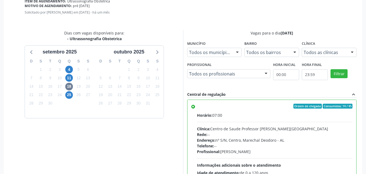
scroll to position [235, 0]
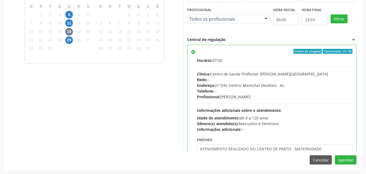
click at [340, 165] on div "Agendamento [PERSON_NAME] Baixa Prioridade [PERSON_NAME][STREET_ADDRESS] Ilha U…" at bounding box center [183, 36] width 358 height 265
click at [341, 162] on button "Agendar" at bounding box center [346, 159] width 22 height 9
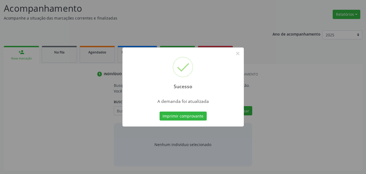
scroll to position [74, 0]
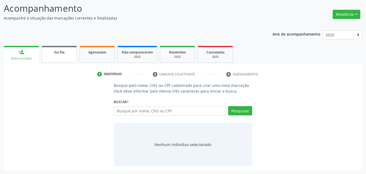
click at [52, 52] on div "Na fila" at bounding box center [59, 52] width 27 height 6
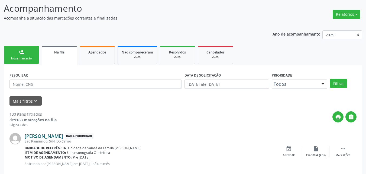
click at [63, 136] on link "[PERSON_NAME]" at bounding box center [44, 136] width 38 height 6
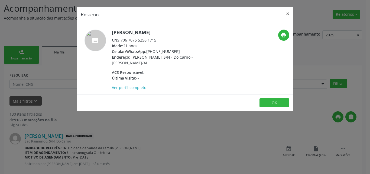
drag, startPoint x: 123, startPoint y: 42, endPoint x: 144, endPoint y: 41, distance: 21.7
click at [144, 41] on div "CNS: 706 7075 5256 1715" at bounding box center [164, 40] width 105 height 6
drag, startPoint x: 122, startPoint y: 40, endPoint x: 158, endPoint y: 42, distance: 36.1
click at [158, 42] on div "CNS: 706 7075 5256 1715" at bounding box center [164, 40] width 105 height 6
click at [268, 101] on button "OK" at bounding box center [274, 102] width 30 height 9
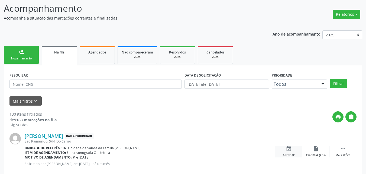
click at [288, 152] on div "event_available Agendar" at bounding box center [288, 151] width 27 height 12
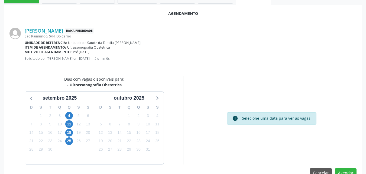
scroll to position [136, 0]
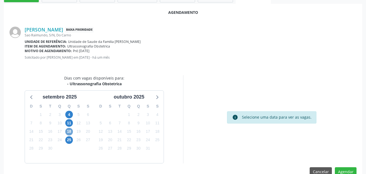
click at [71, 132] on span "18" at bounding box center [69, 132] width 8 height 8
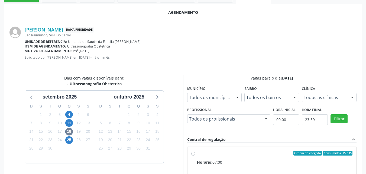
click at [195, 155] on input "Ordem de chegada Consumidos: 15 / 45 Horário: 07:00 Clínica: Centro de Saude Pr…" at bounding box center [193, 152] width 4 height 5
radio input "true"
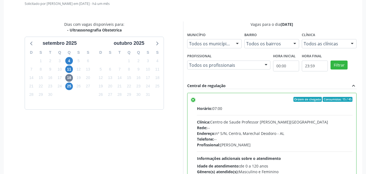
scroll to position [235, 0]
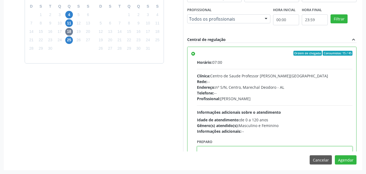
click at [265, 149] on textarea at bounding box center [275, 156] width 156 height 21
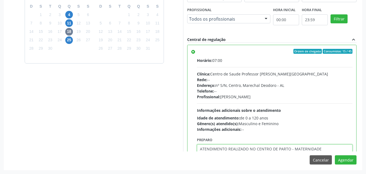
type textarea "ATENDIMENTO REALIZADO NO CENTRO DE PARTO - MATERNIDADE"
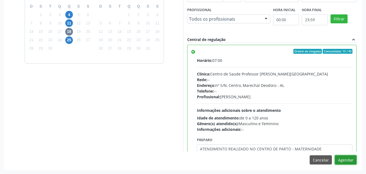
click at [335, 155] on button "Agendar" at bounding box center [346, 159] width 22 height 9
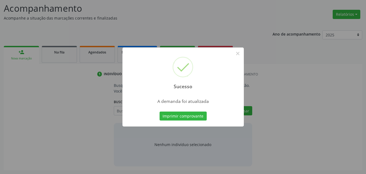
scroll to position [74, 0]
click at [184, 117] on button "Imprimir comprovante" at bounding box center [183, 115] width 47 height 9
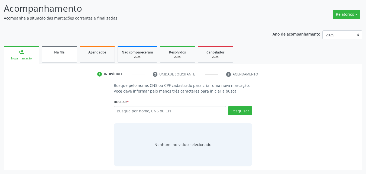
click at [68, 58] on link "Na fila" at bounding box center [59, 54] width 35 height 17
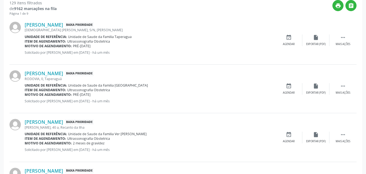
scroll to position [189, 0]
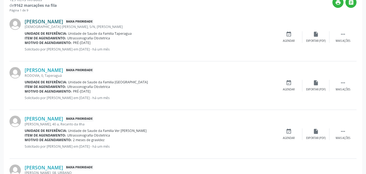
click at [61, 22] on link "[PERSON_NAME]" at bounding box center [44, 21] width 38 height 6
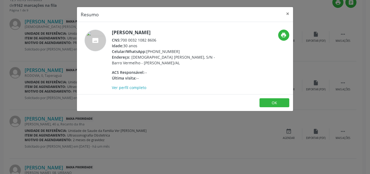
drag, startPoint x: 122, startPoint y: 40, endPoint x: 194, endPoint y: 46, distance: 72.8
click at [194, 46] on div "[PERSON_NAME] CNS: 700 0032 1082 8606 Idade: 30 anos Celular/WhatsApp: [PHONE_N…" at bounding box center [164, 60] width 105 height 61
click at [194, 46] on div "Idade: 30 anos" at bounding box center [164, 46] width 105 height 6
drag, startPoint x: 121, startPoint y: 40, endPoint x: 156, endPoint y: 39, distance: 35.2
click at [156, 39] on div "CNS: 700 0032 1082 8606" at bounding box center [164, 40] width 105 height 6
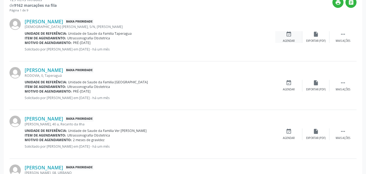
click at [285, 39] on div "Agendar" at bounding box center [289, 41] width 12 height 4
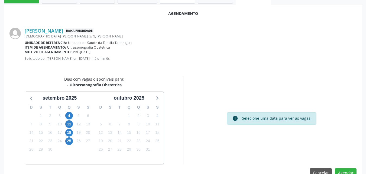
scroll to position [147, 0]
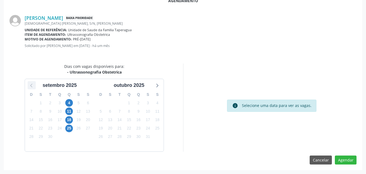
click at [32, 84] on icon at bounding box center [31, 85] width 2 height 4
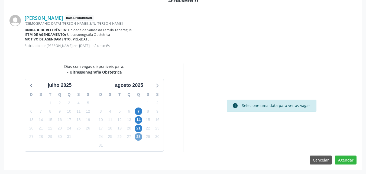
click at [138, 138] on span "28" at bounding box center [139, 137] width 8 height 8
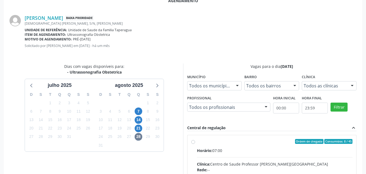
click at [239, 147] on div "Horário: 07:00" at bounding box center [275, 150] width 156 height 6
click at [195, 144] on input "Ordem de chegada Consumidos: 8 / 45 Horário: 07:00 Clínica: Centro de Saude Pro…" at bounding box center [193, 141] width 4 height 5
radio input "true"
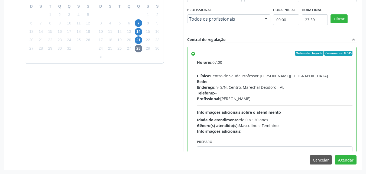
click at [300, 152] on div "Agendamento [PERSON_NAME] Baixa Prioridade [DEMOGRAPHIC_DATA] Pedrosa, S/N, [PE…" at bounding box center [183, 36] width 358 height 265
click at [300, 149] on textarea at bounding box center [275, 156] width 156 height 21
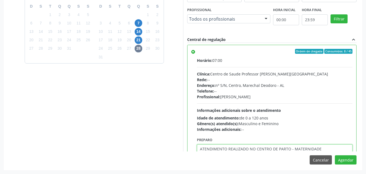
type textarea "ATENDIMENTO REALIZADO NO CENTRO DE PARTO - MATERNIDADE"
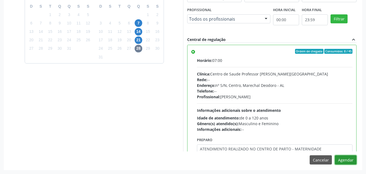
click at [335, 155] on button "Agendar" at bounding box center [346, 159] width 22 height 9
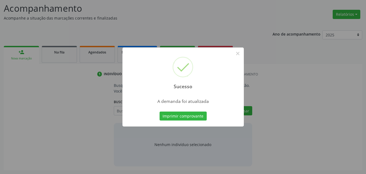
scroll to position [74, 0]
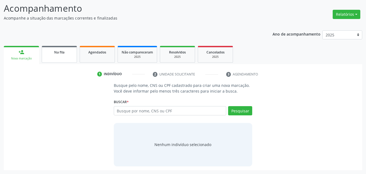
click at [66, 51] on div "Na fila" at bounding box center [59, 52] width 27 height 6
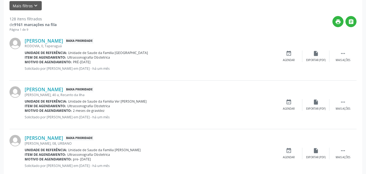
scroll to position [177, 0]
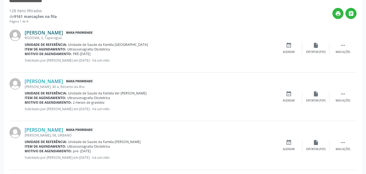
click at [63, 35] on link "[PERSON_NAME]" at bounding box center [44, 33] width 38 height 6
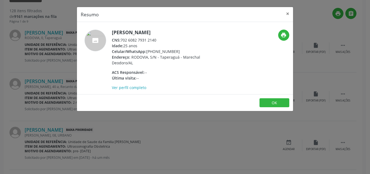
drag, startPoint x: 122, startPoint y: 40, endPoint x: 162, endPoint y: 41, distance: 39.8
click at [162, 41] on div "CNS: 702 6082 7931 2140" at bounding box center [164, 40] width 105 height 6
click at [174, 99] on footer "OK" at bounding box center [185, 102] width 216 height 17
click at [263, 102] on button "OK" at bounding box center [274, 102] width 30 height 9
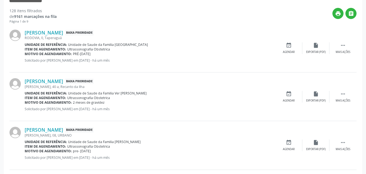
click at [285, 36] on div "[PERSON_NAME] Baixa Prioridade RODOVIA, 0, [GEOGRAPHIC_DATA] Unidade de referên…" at bounding box center [182, 48] width 347 height 48
click at [288, 44] on icon "event_available" at bounding box center [289, 45] width 6 height 6
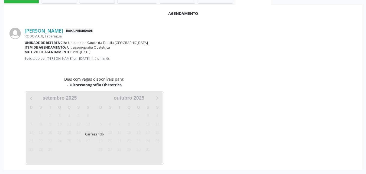
scroll to position [147, 0]
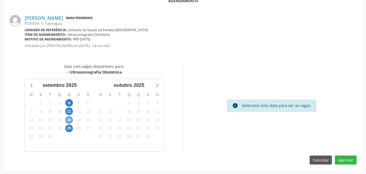
click at [69, 119] on span "18" at bounding box center [69, 120] width 8 height 8
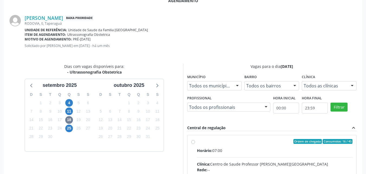
click at [195, 144] on input "Ordem de chegada Consumidos: 16 / 45 Horário: 07:00 Clínica: Centro de Saude Pr…" at bounding box center [193, 141] width 4 height 5
radio input "true"
drag, startPoint x: 228, startPoint y: 153, endPoint x: 364, endPoint y: 118, distance: 140.8
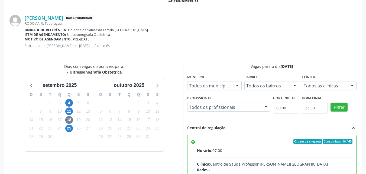
click at [195, 144] on input "Ordem de chegada Consumidos: 16 / 45 Horário: 07:00 Clínica: Centro de Saude Pr…" at bounding box center [193, 141] width 4 height 5
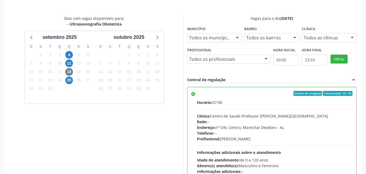
scroll to position [235, 0]
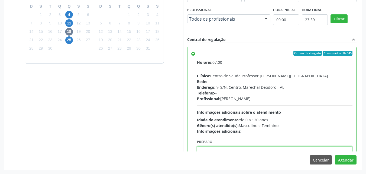
click at [282, 149] on textarea at bounding box center [275, 156] width 156 height 21
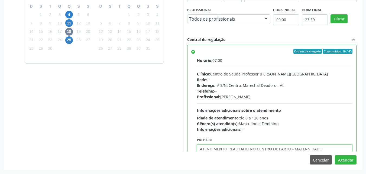
type textarea "ATENDIMENTO REALIZADO NO CENTRO DE PARTO - MATERNIDADE"
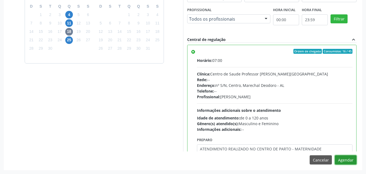
click at [335, 155] on button "Agendar" at bounding box center [346, 159] width 22 height 9
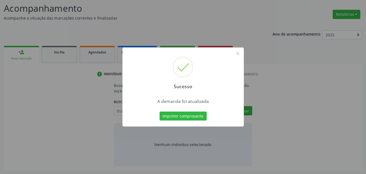
scroll to position [74, 0]
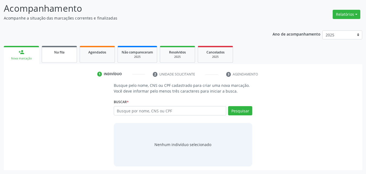
click at [45, 51] on link "Na fila" at bounding box center [59, 54] width 35 height 17
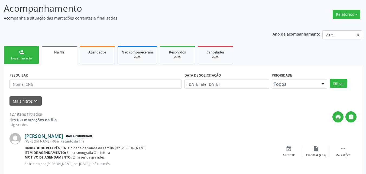
click at [63, 138] on link "[PERSON_NAME]" at bounding box center [44, 136] width 38 height 6
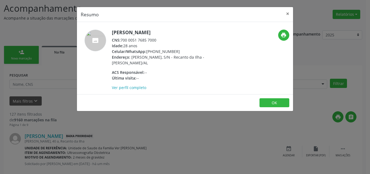
drag, startPoint x: 122, startPoint y: 40, endPoint x: 157, endPoint y: 41, distance: 35.5
click at [157, 41] on div "CNS: 700 0051 7685 7000" at bounding box center [164, 40] width 105 height 6
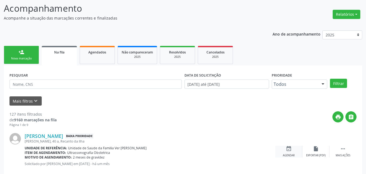
click at [286, 152] on div "event_available Agendar" at bounding box center [288, 151] width 27 height 12
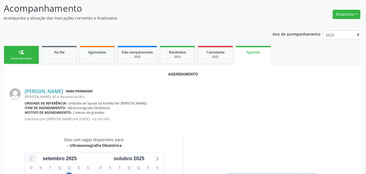
click at [32, 157] on icon at bounding box center [31, 158] width 7 height 7
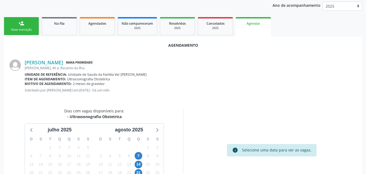
scroll to position [119, 0]
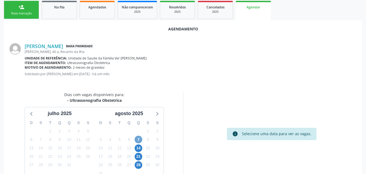
click at [139, 139] on span "7" at bounding box center [139, 139] width 8 height 8
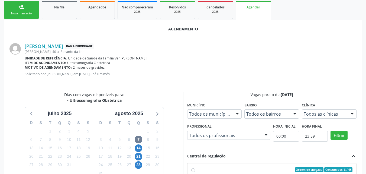
click at [218, 171] on div "Ordem de chegada Consumidos: 8 / 45" at bounding box center [275, 169] width 156 height 5
click at [195, 171] on input "Ordem de chegada Consumidos: 8 / 45 Horário: 07:00 Clínica: Centro de Saude Pro…" at bounding box center [193, 169] width 4 height 5
radio input "true"
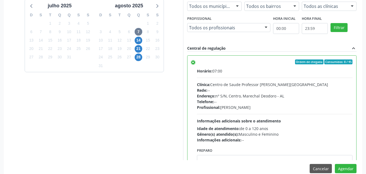
scroll to position [235, 0]
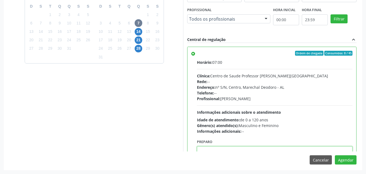
click at [261, 150] on textarea at bounding box center [275, 156] width 156 height 21
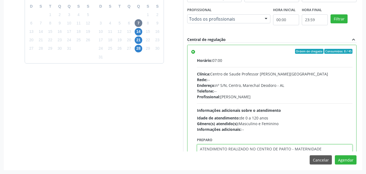
type textarea "ATENDIMENTO REALIZADO NO CENTRO DE PARTO - MATERNIDADE"
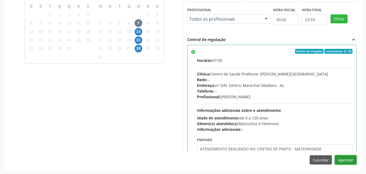
click at [335, 155] on button "Agendar" at bounding box center [346, 159] width 22 height 9
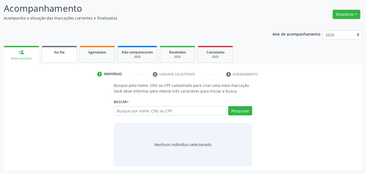
click at [61, 49] on div "Na fila" at bounding box center [59, 52] width 27 height 6
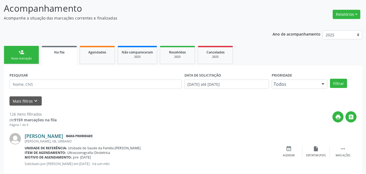
click at [53, 138] on link "[PERSON_NAME]" at bounding box center [44, 136] width 38 height 6
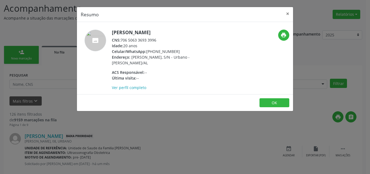
drag, startPoint x: 122, startPoint y: 41, endPoint x: 158, endPoint y: 41, distance: 36.3
click at [158, 41] on div "CNS: 706 5063 3693 3996" at bounding box center [164, 40] width 105 height 6
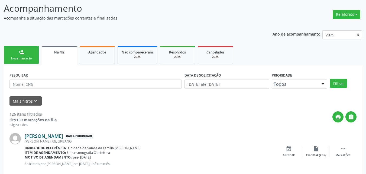
click at [55, 138] on link "[PERSON_NAME]" at bounding box center [44, 136] width 38 height 6
click at [291, 152] on div "event_available Agendar" at bounding box center [288, 151] width 27 height 12
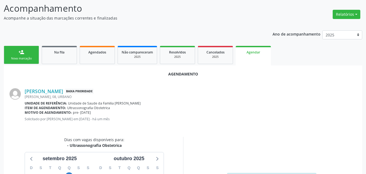
scroll to position [147, 0]
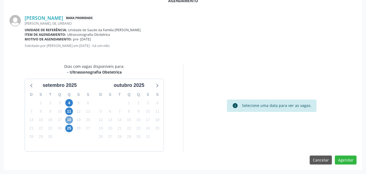
click at [69, 119] on span "18" at bounding box center [69, 120] width 8 height 8
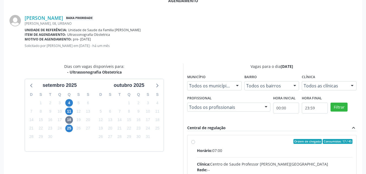
click at [326, 170] on div "Rede: --" at bounding box center [275, 170] width 156 height 6
click at [195, 144] on input "Ordem de chegada Consumidos: 17 / 45 Horário: 07:00 Clínica: Centro de Saude Pr…" at bounding box center [193, 141] width 4 height 5
radio input "true"
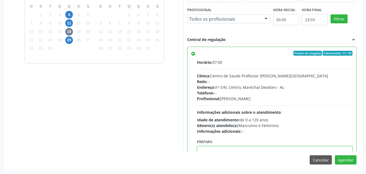
click at [291, 150] on textarea at bounding box center [275, 156] width 156 height 21
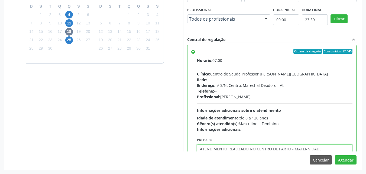
type textarea "ATENDIMENTO REALIZADO NO CENTRO DE PARTO - MATERNIDADE"
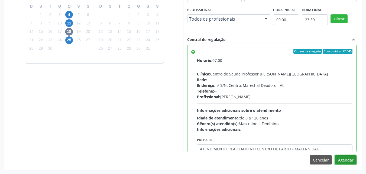
click at [335, 155] on button "Agendar" at bounding box center [346, 159] width 22 height 9
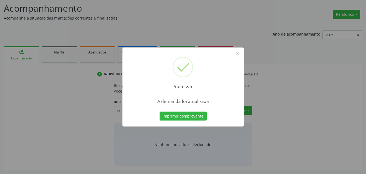
scroll to position [74, 0]
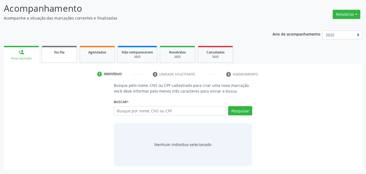
click at [56, 51] on span "Na fila" at bounding box center [59, 52] width 10 height 5
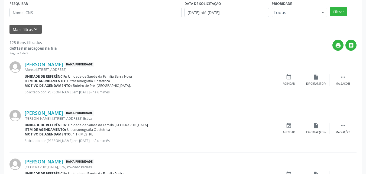
scroll to position [165, 0]
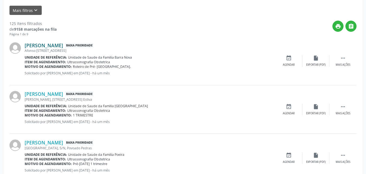
click at [50, 45] on link "[PERSON_NAME]" at bounding box center [44, 45] width 38 height 6
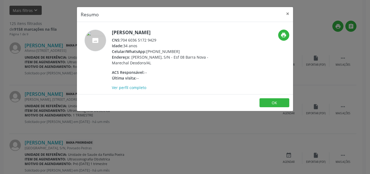
drag, startPoint x: 121, startPoint y: 41, endPoint x: 167, endPoint y: 40, distance: 46.3
click at [167, 40] on div "CNS: 704 6036 5172 9429" at bounding box center [164, 40] width 105 height 6
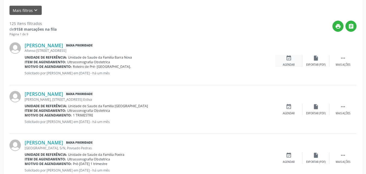
click at [294, 59] on div "event_available Agendar" at bounding box center [288, 61] width 27 height 12
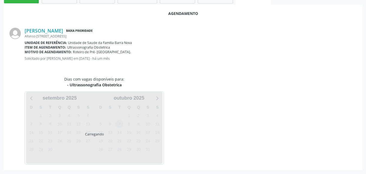
scroll to position [147, 0]
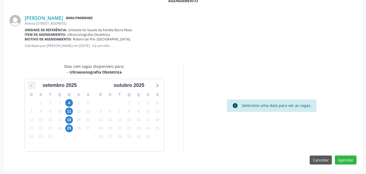
click at [32, 83] on icon at bounding box center [31, 85] width 7 height 7
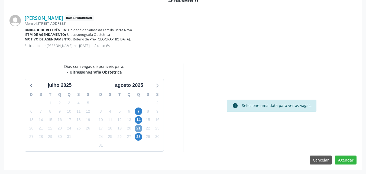
click at [138, 130] on span "21" at bounding box center [139, 128] width 8 height 8
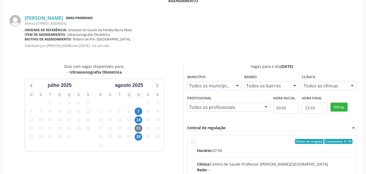
click at [195, 144] on input "Ordem de chegada Consumidos: 9 / 45 Horário: 07:00 Clínica: Centro de Saude Pro…" at bounding box center [193, 141] width 4 height 5
radio input "true"
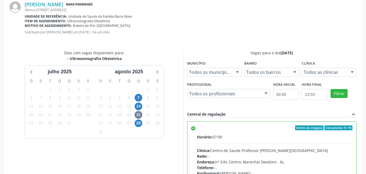
scroll to position [235, 0]
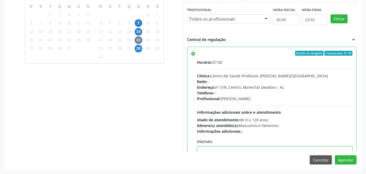
click at [268, 151] on textarea at bounding box center [275, 156] width 156 height 21
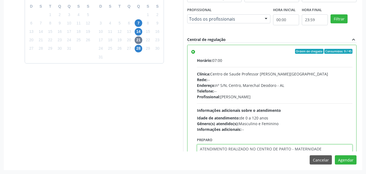
type textarea "ATENDIMENTO REALIZADO NO CENTRO DE PARTO - MATERNIDADE"
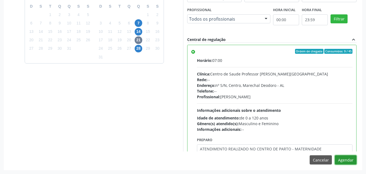
click at [354, 164] on button "Agendar" at bounding box center [346, 159] width 22 height 9
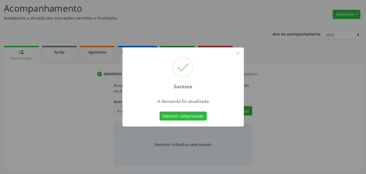
scroll to position [74, 0]
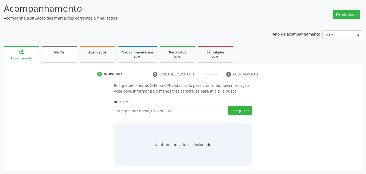
click at [50, 51] on div "Na fila" at bounding box center [59, 52] width 27 height 6
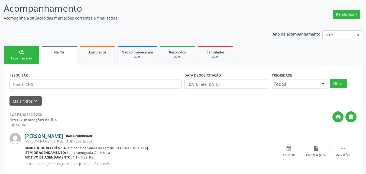
click at [63, 136] on link "[PERSON_NAME]" at bounding box center [44, 136] width 38 height 6
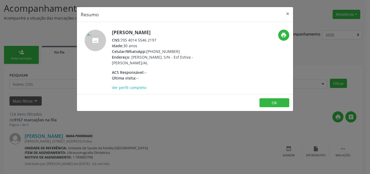
drag, startPoint x: 121, startPoint y: 41, endPoint x: 197, endPoint y: 38, distance: 76.2
click at [197, 38] on div "CNS: 705 4014 5546 2197" at bounding box center [164, 40] width 105 height 6
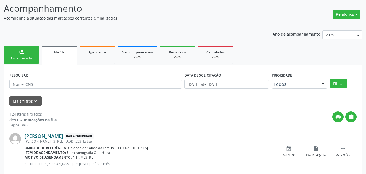
click at [41, 138] on link "[PERSON_NAME]" at bounding box center [44, 136] width 38 height 6
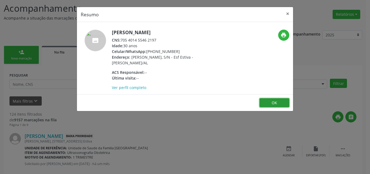
click at [286, 100] on button "OK" at bounding box center [274, 102] width 30 height 9
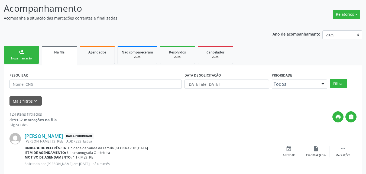
click at [287, 143] on div "[PERSON_NAME] Baixa Prioridade [PERSON_NAME][STREET_ADDRESS] Estiva Unidade de …" at bounding box center [182, 151] width 347 height 48
click at [289, 149] on icon "event_available" at bounding box center [289, 148] width 6 height 6
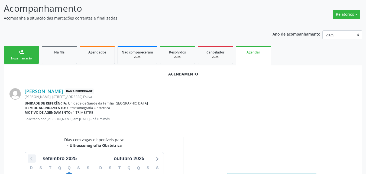
click at [32, 158] on icon at bounding box center [31, 158] width 7 height 7
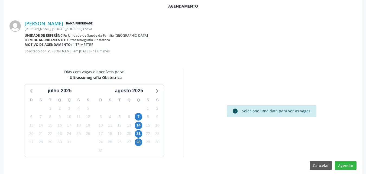
scroll to position [147, 0]
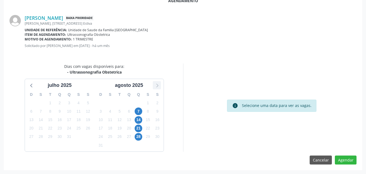
click at [158, 85] on icon at bounding box center [156, 85] width 7 height 7
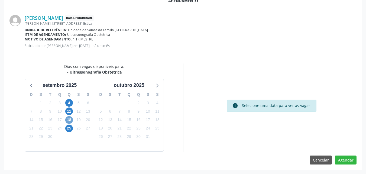
click at [70, 121] on span "18" at bounding box center [69, 120] width 8 height 8
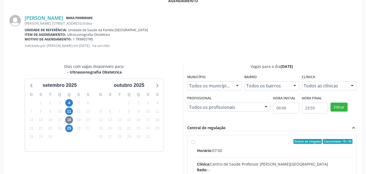
click at [277, 151] on div "Horário: 07:00" at bounding box center [275, 150] width 156 height 6
click at [195, 144] on input "Ordem de chegada Consumidos: 18 / 45 Horário: 07:00 Clínica: Centro de Saude Pr…" at bounding box center [193, 141] width 4 height 5
radio input "true"
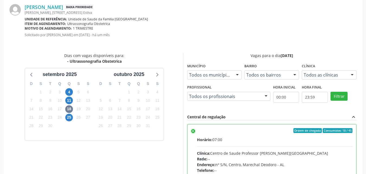
scroll to position [235, 0]
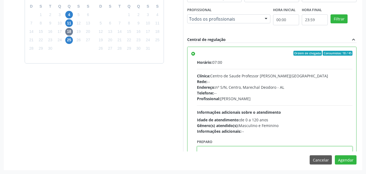
click at [265, 146] on textarea at bounding box center [275, 156] width 156 height 21
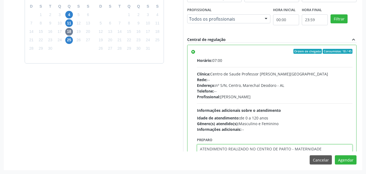
type textarea "ATENDIMENTO REALIZADO NO CENTRO DE PARTO - MATERNIDADE"
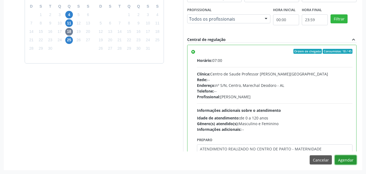
click at [335, 155] on button "Agendar" at bounding box center [346, 159] width 22 height 9
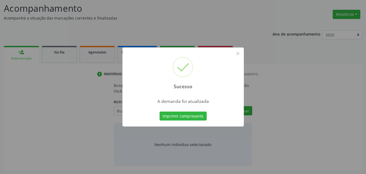
click at [160, 111] on button "Imprimir comprovante" at bounding box center [183, 115] width 47 height 9
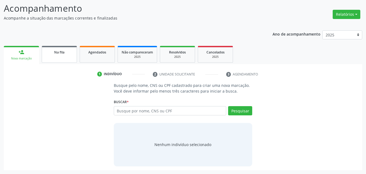
click at [50, 59] on link "Na fila" at bounding box center [59, 54] width 35 height 17
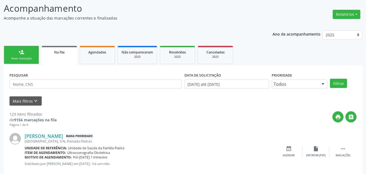
click at [43, 131] on div "[PERSON_NAME] Baixa Prioridade [GEOGRAPHIC_DATA], S/N, [GEOGRAPHIC_DATA] Unidad…" at bounding box center [182, 151] width 347 height 48
click at [44, 134] on link "[PERSON_NAME]" at bounding box center [44, 136] width 38 height 6
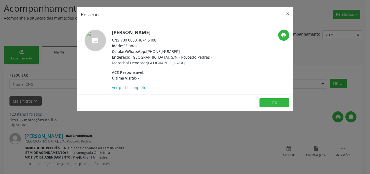
click at [124, 40] on div "CNS: 700 0060 4674 5408" at bounding box center [164, 40] width 105 height 6
drag, startPoint x: 122, startPoint y: 40, endPoint x: 157, endPoint y: 39, distance: 34.7
click at [157, 39] on div "CNS: 700 0060 4674 5408" at bounding box center [164, 40] width 105 height 6
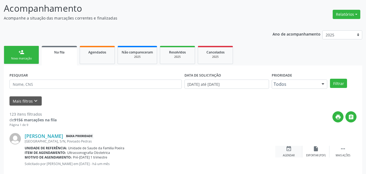
click at [291, 153] on div "event_available Agendar" at bounding box center [288, 151] width 27 height 12
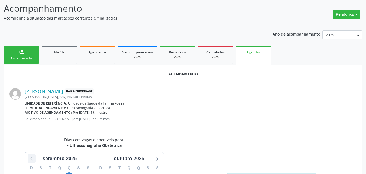
click at [33, 161] on icon at bounding box center [31, 158] width 7 height 7
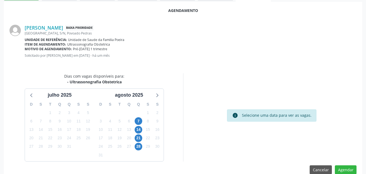
scroll to position [147, 0]
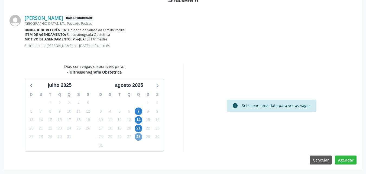
click at [140, 137] on span "28" at bounding box center [139, 137] width 8 height 8
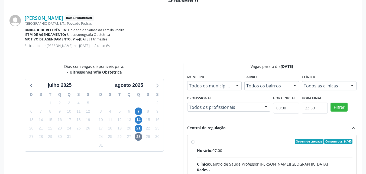
click at [195, 144] on input "Ordem de chegada Consumidos: 9 / 45 Horário: 07:00 Clínica: Centro de Saude Pro…" at bounding box center [193, 141] width 4 height 5
radio input "true"
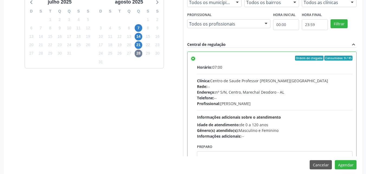
scroll to position [235, 0]
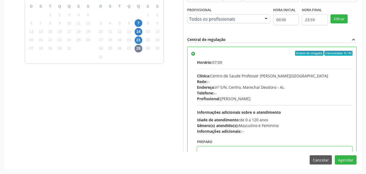
click at [309, 150] on textarea at bounding box center [275, 156] width 156 height 21
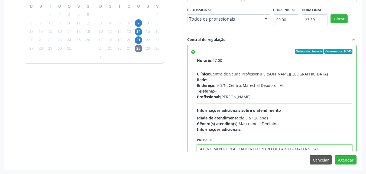
type textarea "ATENDIMENTO REALIZADO NO CENTRO DE PARTO - MATERNIDADE"
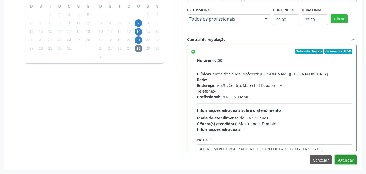
click at [344, 156] on button "Agendar" at bounding box center [346, 159] width 22 height 9
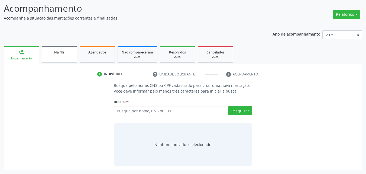
click at [70, 58] on link "Na fila" at bounding box center [59, 54] width 35 height 17
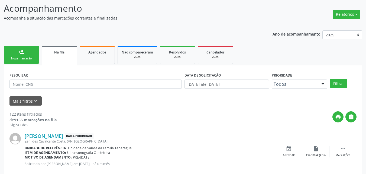
click at [31, 139] on div "Zenildes Cavalcante Costa, S/N, [GEOGRAPHIC_DATA]" at bounding box center [150, 141] width 251 height 5
click at [32, 138] on link "[PERSON_NAME]" at bounding box center [44, 136] width 38 height 6
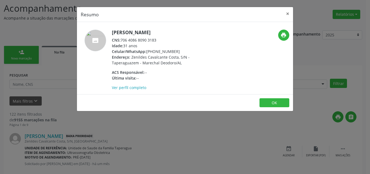
drag, startPoint x: 120, startPoint y: 39, endPoint x: 176, endPoint y: 37, distance: 55.6
click at [176, 37] on div "CNS: 706 4086 8090 3183" at bounding box center [164, 40] width 105 height 6
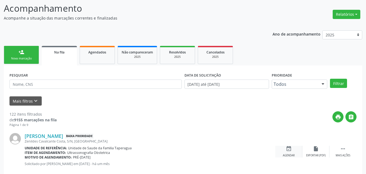
click at [282, 151] on div "event_available Agendar" at bounding box center [288, 151] width 27 height 12
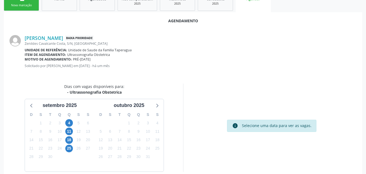
scroll to position [138, 0]
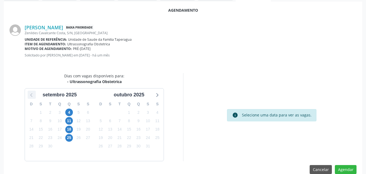
click at [32, 95] on icon at bounding box center [31, 94] width 7 height 7
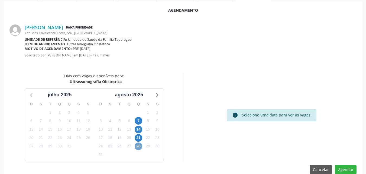
click at [141, 144] on span "28" at bounding box center [139, 146] width 8 height 8
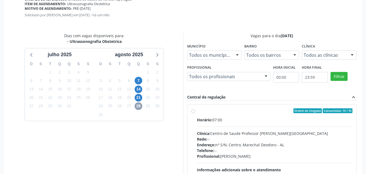
scroll to position [226, 0]
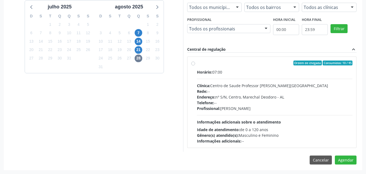
click at [244, 109] on div "Profissional: [PERSON_NAME]" at bounding box center [275, 108] width 156 height 6
click at [195, 65] on input "Ordem de chegada Consumidos: 10 / 45 Horário: 07:00 Clínica: Centro de Saude Pr…" at bounding box center [193, 62] width 4 height 5
radio input "true"
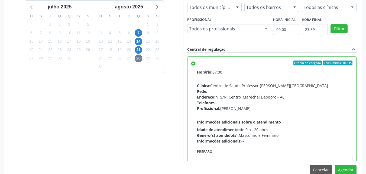
scroll to position [235, 0]
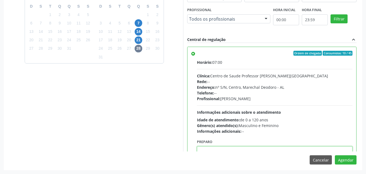
click at [316, 148] on textarea at bounding box center [275, 156] width 156 height 21
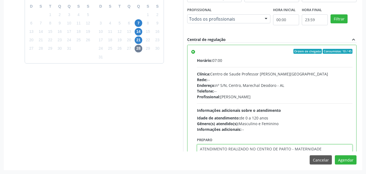
type textarea "ATENDIMENTO REALIZADO NO CENTRO DE PARTO - MATERNIDADE"
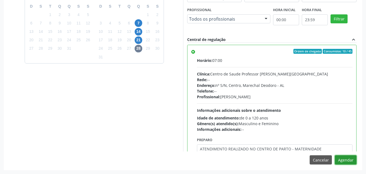
click at [335, 155] on button "Agendar" at bounding box center [346, 159] width 22 height 9
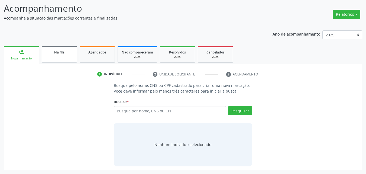
click at [63, 55] on link "Na fila" at bounding box center [59, 54] width 35 height 17
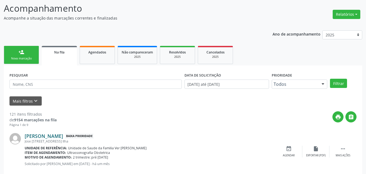
click at [34, 138] on link "[PERSON_NAME]" at bounding box center [44, 136] width 38 height 6
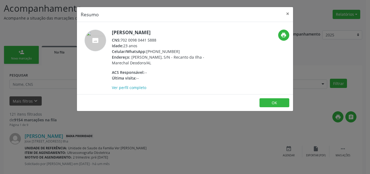
drag, startPoint x: 122, startPoint y: 41, endPoint x: 160, endPoint y: 38, distance: 38.1
click at [160, 38] on div "CNS: 702 0098 0441 5888" at bounding box center [164, 40] width 105 height 6
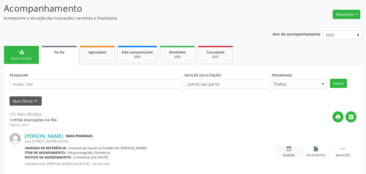
click at [294, 148] on div "event_available Agendar" at bounding box center [288, 151] width 27 height 12
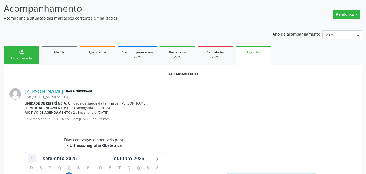
click at [30, 159] on icon at bounding box center [31, 158] width 7 height 7
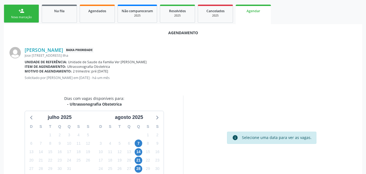
scroll to position [118, 0]
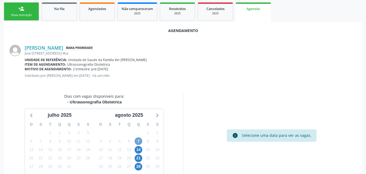
click at [137, 141] on span "7" at bounding box center [139, 141] width 8 height 8
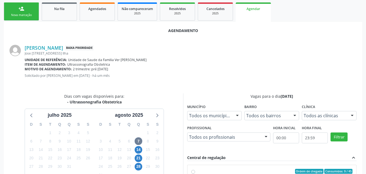
radio input "true"
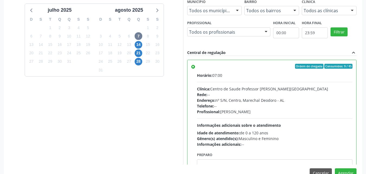
scroll to position [235, 0]
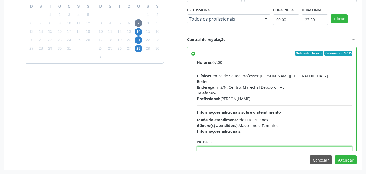
click at [276, 148] on textarea at bounding box center [275, 156] width 156 height 21
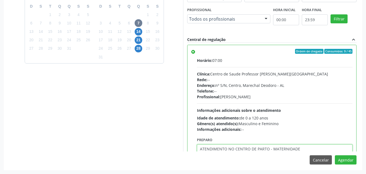
type textarea "ATENDIMENTO NO CENTRO DE PARTO - MATERNIDADE"
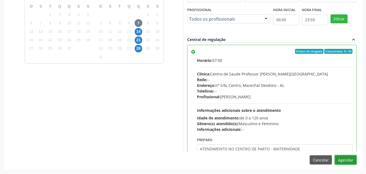
click at [335, 155] on button "Agendar" at bounding box center [346, 159] width 22 height 9
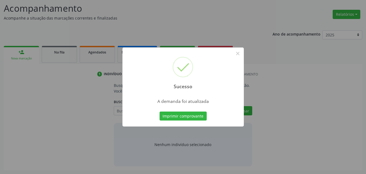
scroll to position [74, 0]
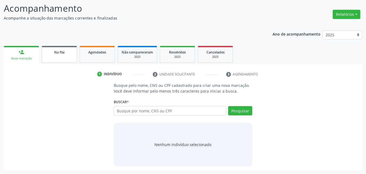
click at [60, 56] on link "Na fila" at bounding box center [59, 54] width 35 height 17
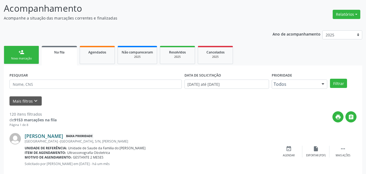
click at [50, 138] on link "[PERSON_NAME]" at bounding box center [44, 136] width 38 height 6
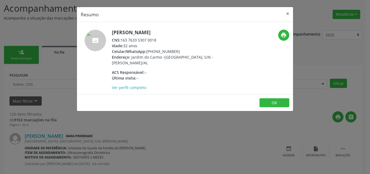
drag, startPoint x: 122, startPoint y: 40, endPoint x: 160, endPoint y: 38, distance: 38.0
click at [160, 38] on div "CNS: 163 7633 5307 0018" at bounding box center [164, 40] width 105 height 6
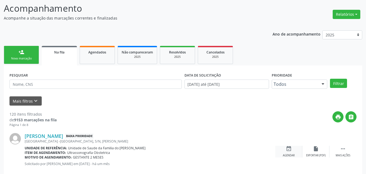
click at [284, 155] on div "Agendar" at bounding box center [289, 155] width 12 height 4
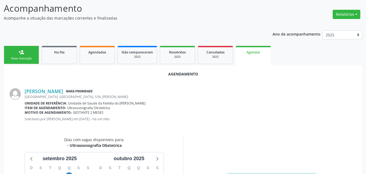
click at [69, 172] on div "4" at bounding box center [69, 176] width 8 height 8
click at [69, 173] on span "4" at bounding box center [69, 176] width 8 height 8
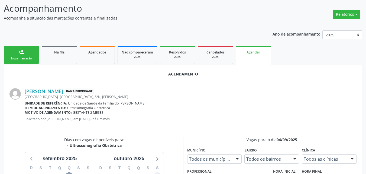
scroll to position [80, 0]
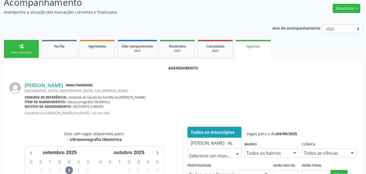
click at [198, 94] on div "[PERSON_NAME] Baixa Prioridade [GEOGRAPHIC_DATA] -[GEOGRAPHIC_DATA], S/N, [PERS…" at bounding box center [191, 100] width 332 height 37
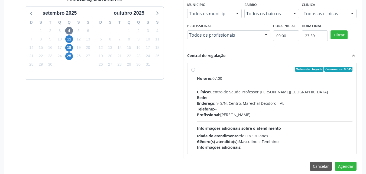
scroll to position [226, 0]
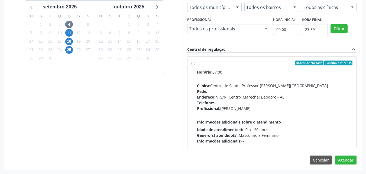
click at [258, 124] on div "Horário: 07:00 Clínica: Centro de Saude Professor [PERSON_NAME] Rede: -- Endere…" at bounding box center [275, 106] width 156 height 74
click at [195, 65] on input "Ordem de chegada Consumidos: 9 / 45 Horário: 07:00 Clínica: Centro de Saude Pro…" at bounding box center [193, 62] width 4 height 5
radio input "true"
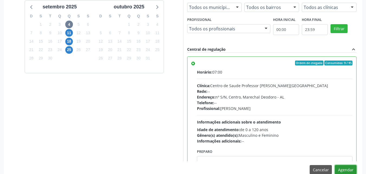
click at [345, 170] on button "Agendar" at bounding box center [346, 169] width 22 height 9
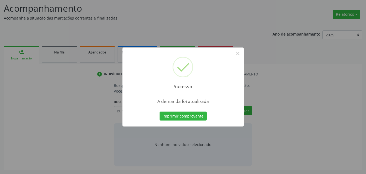
scroll to position [74, 0]
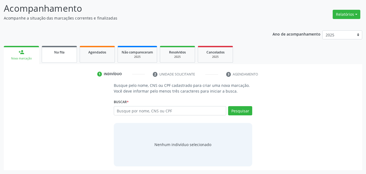
click at [56, 52] on span "Na fila" at bounding box center [59, 52] width 10 height 5
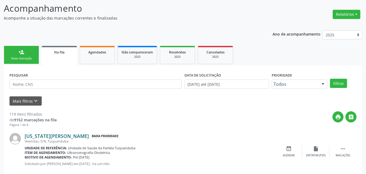
click at [42, 136] on link "[US_STATE][PERSON_NAME]" at bounding box center [57, 136] width 64 height 6
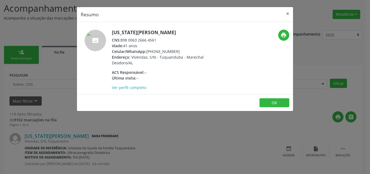
drag, startPoint x: 122, startPoint y: 41, endPoint x: 156, endPoint y: 38, distance: 33.9
click at [156, 38] on div "CNS: 898 0063 2666 4561" at bounding box center [164, 40] width 105 height 6
drag, startPoint x: 156, startPoint y: 38, endPoint x: 129, endPoint y: 40, distance: 26.4
click at [129, 40] on div "CNS: 898 0063 2666 4561" at bounding box center [164, 40] width 105 height 6
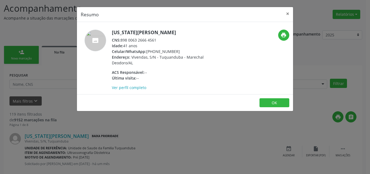
drag, startPoint x: 121, startPoint y: 41, endPoint x: 164, endPoint y: 40, distance: 43.1
click at [164, 40] on div "CNS: 898 0063 2666 4561" at bounding box center [164, 40] width 105 height 6
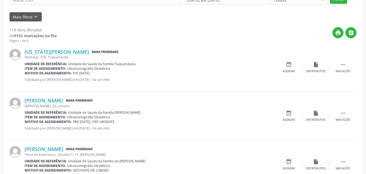
scroll to position [163, 0]
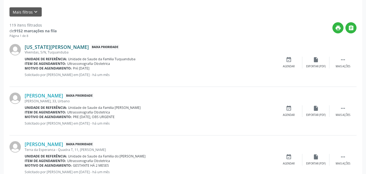
click at [43, 47] on link "[US_STATE][PERSON_NAME]" at bounding box center [57, 47] width 64 height 6
click at [288, 61] on icon "event_available" at bounding box center [289, 60] width 6 height 6
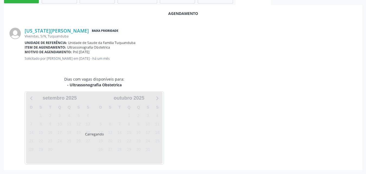
scroll to position [147, 0]
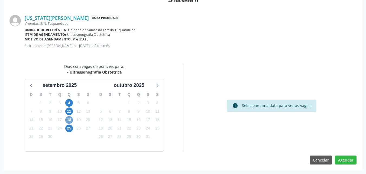
click at [69, 120] on span "18" at bounding box center [69, 120] width 8 height 8
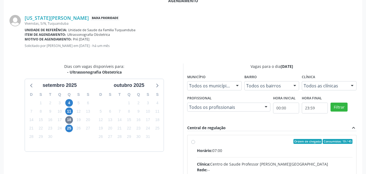
click at [195, 144] on input "Ordem de chegada Consumidos: 19 / 45 Horário: 07:00 Clínica: Centro de Saude Pr…" at bounding box center [193, 141] width 4 height 5
radio input "true"
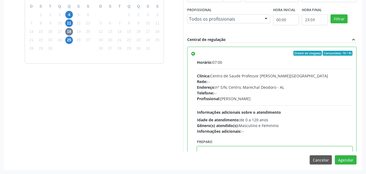
click at [328, 150] on textarea at bounding box center [275, 156] width 156 height 21
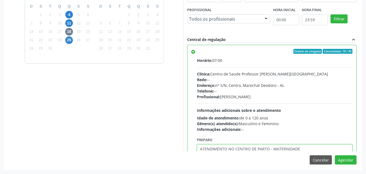
type textarea "ATENDIMENTO NO CENTRO DE PARTO - MATERNIDADE"
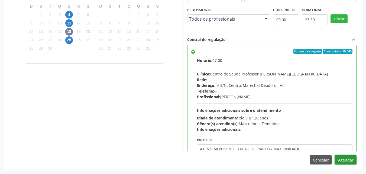
click at [335, 155] on button "Agendar" at bounding box center [346, 159] width 22 height 9
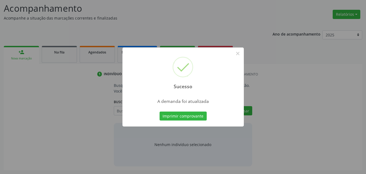
scroll to position [74, 0]
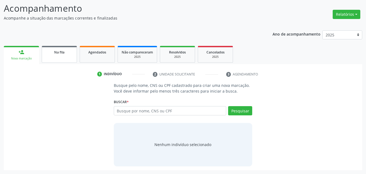
click at [55, 50] on span "Na fila" at bounding box center [59, 52] width 10 height 5
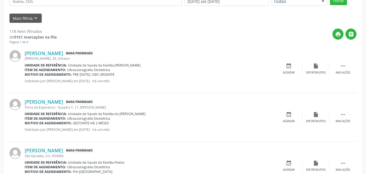
scroll to position [171, 0]
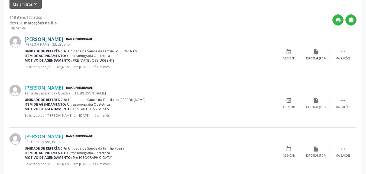
click at [63, 39] on link "[PERSON_NAME]" at bounding box center [44, 39] width 38 height 6
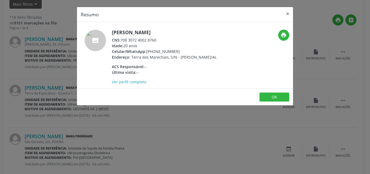
drag, startPoint x: 122, startPoint y: 40, endPoint x: 158, endPoint y: 37, distance: 36.9
click at [158, 37] on div "CNS: 708 3072 4002 8760" at bounding box center [164, 40] width 105 height 6
click at [178, 54] on span "Terra dos Marechais, S/N - [PERSON_NAME]/AL" at bounding box center [173, 56] width 85 height 5
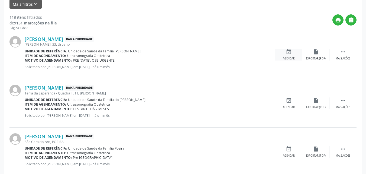
click at [284, 55] on div "event_available Agendar" at bounding box center [288, 55] width 27 height 12
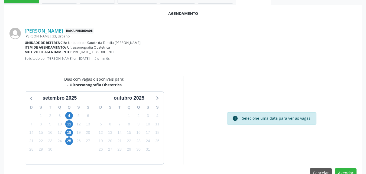
scroll to position [147, 0]
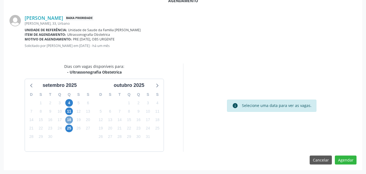
click at [68, 120] on span "18" at bounding box center [69, 120] width 8 height 8
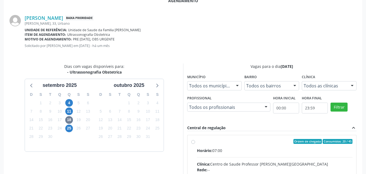
click at [195, 144] on input "Ordem de chegada Consumidos: 20 / 45 Horário: 07:00 Clínica: Centro de Saude Pr…" at bounding box center [193, 141] width 4 height 5
radio input "true"
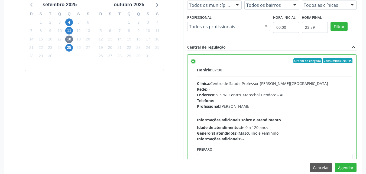
scroll to position [235, 0]
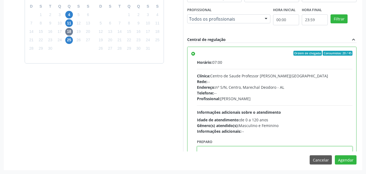
click at [327, 149] on textarea at bounding box center [275, 156] width 156 height 21
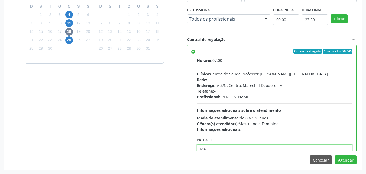
type textarea "M"
type textarea "ATENDIMENTO REALIZADO NO CENTRO DE PARTO - MATERNIDADE"
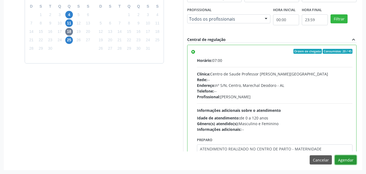
click at [335, 155] on button "Agendar" at bounding box center [346, 159] width 22 height 9
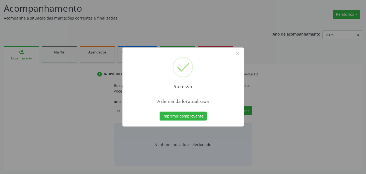
scroll to position [74, 0]
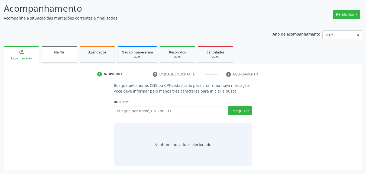
click at [65, 58] on link "Na fila" at bounding box center [59, 54] width 35 height 17
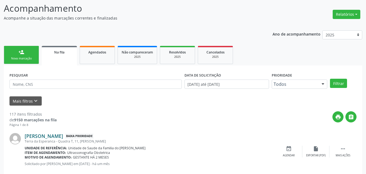
click at [59, 137] on link "[PERSON_NAME]" at bounding box center [44, 136] width 38 height 6
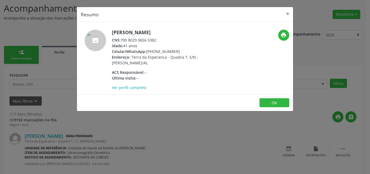
drag, startPoint x: 121, startPoint y: 41, endPoint x: 164, endPoint y: 40, distance: 43.1
click at [164, 40] on div "CNS: 700 8029 0656 5382" at bounding box center [164, 40] width 105 height 6
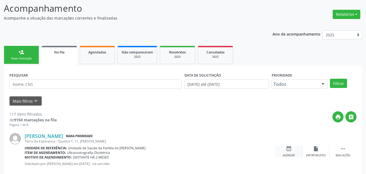
click at [291, 155] on div "Agendar" at bounding box center [289, 155] width 12 height 4
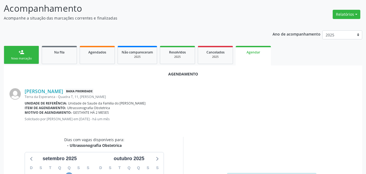
click at [68, 173] on span "4" at bounding box center [69, 176] width 8 height 8
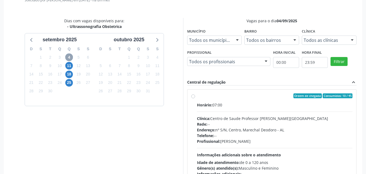
scroll to position [226, 0]
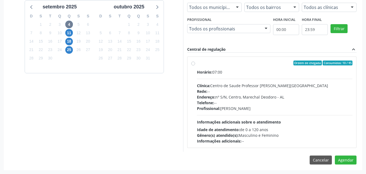
click at [247, 105] on div "Telefone: --" at bounding box center [275, 103] width 156 height 6
click at [195, 65] on input "Ordem de chegada Consumidos: 10 / 45 Horário: 07:00 Clínica: Centro de Saude Pr…" at bounding box center [193, 62] width 4 height 5
radio input "true"
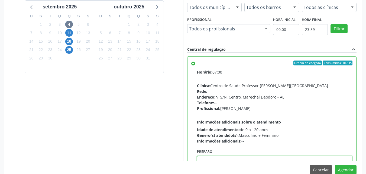
click at [256, 160] on textarea at bounding box center [275, 166] width 156 height 21
type textarea "\"
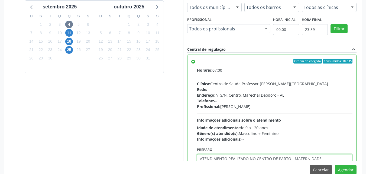
type textarea "ATENDIMENTO REALIZADO NO CENTRO DE PARTO - MATERNIDADE"
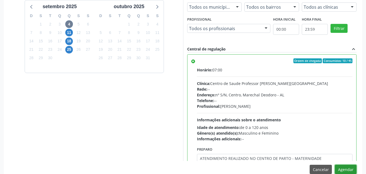
click at [335, 164] on button "Agendar" at bounding box center [346, 168] width 22 height 9
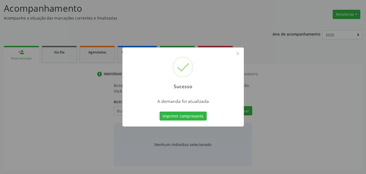
scroll to position [74, 0]
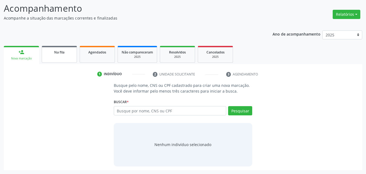
click at [69, 55] on link "Na fila" at bounding box center [59, 54] width 35 height 17
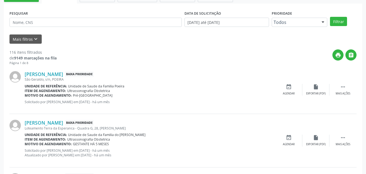
scroll to position [139, 0]
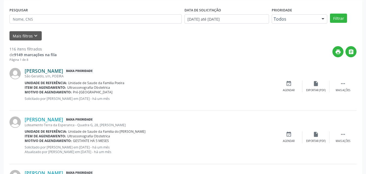
click at [63, 74] on link "[PERSON_NAME]" at bounding box center [44, 71] width 38 height 6
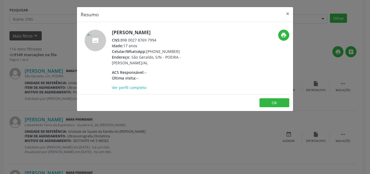
drag, startPoint x: 121, startPoint y: 40, endPoint x: 166, endPoint y: 41, distance: 45.2
click at [166, 41] on div "CNS: 898 0027 8769 7994" at bounding box center [164, 40] width 105 height 6
click at [267, 102] on button "OK" at bounding box center [274, 102] width 30 height 9
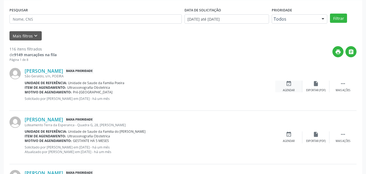
click at [299, 90] on div "event_available Agendar" at bounding box center [288, 86] width 27 height 12
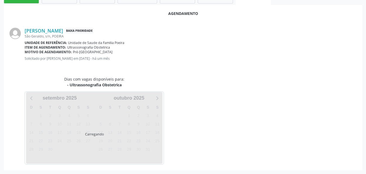
scroll to position [135, 0]
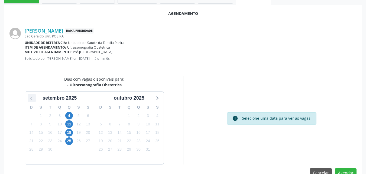
click at [30, 95] on icon at bounding box center [31, 97] width 7 height 7
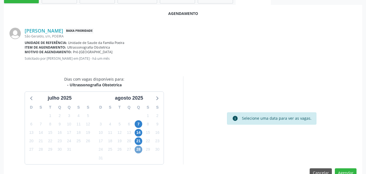
click at [136, 150] on span "28" at bounding box center [139, 149] width 8 height 8
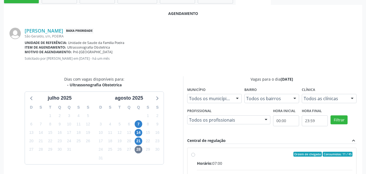
click at [195, 156] on input "Ordem de chegada Consumidos: 11 / 45 Horário: 07:00 Clínica: Centro de Saude Pr…" at bounding box center [193, 153] width 4 height 5
radio input "true"
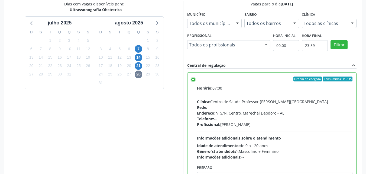
scroll to position [235, 0]
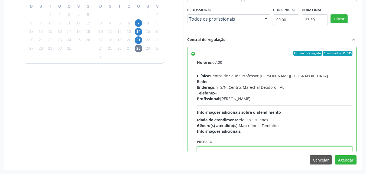
click at [306, 151] on textarea at bounding box center [275, 156] width 156 height 21
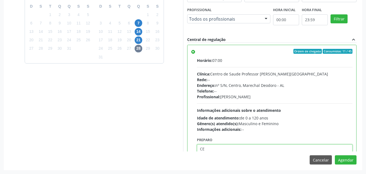
type textarea "C"
type textarea "ATENDIMENTO REALIZADO NO CENTRO DE PARTO - MATERNIDADE"
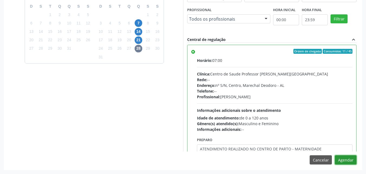
click at [335, 155] on button "Agendar" at bounding box center [346, 159] width 22 height 9
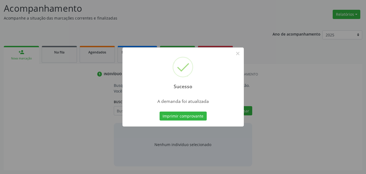
scroll to position [74, 0]
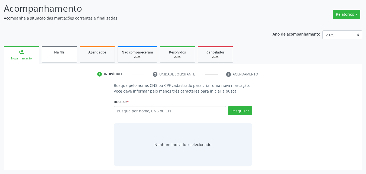
click at [63, 53] on span "Na fila" at bounding box center [59, 52] width 10 height 5
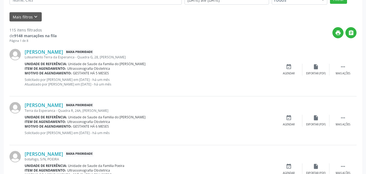
scroll to position [168, 0]
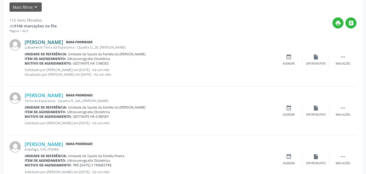
click at [62, 40] on link "[PERSON_NAME]" at bounding box center [44, 42] width 38 height 6
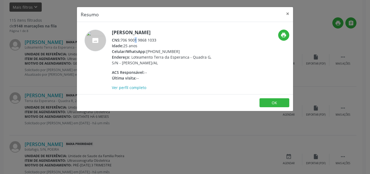
click at [122, 39] on div "CNS: 706 9001 9868 1033" at bounding box center [164, 40] width 105 height 6
drag, startPoint x: 122, startPoint y: 39, endPoint x: 158, endPoint y: 40, distance: 36.3
click at [158, 40] on div "CNS: 706 9001 9868 1033" at bounding box center [164, 40] width 105 height 6
click at [266, 105] on button "OK" at bounding box center [274, 102] width 30 height 9
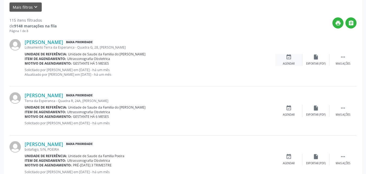
click at [287, 59] on icon "event_available" at bounding box center [289, 57] width 6 height 6
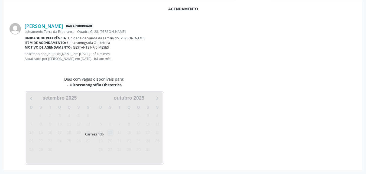
scroll to position [152, 0]
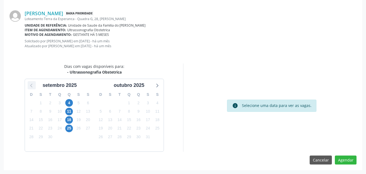
click at [34, 86] on icon at bounding box center [31, 85] width 7 height 7
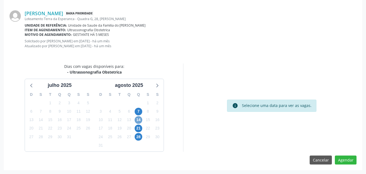
click at [137, 122] on span "14" at bounding box center [139, 120] width 8 height 8
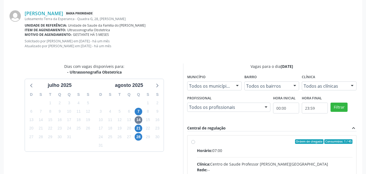
click at [238, 171] on div "Rede: --" at bounding box center [275, 170] width 156 height 6
click at [195, 144] on input "Ordem de chegada Consumidos: 1 / 45 Horário: 07:00 Clínica: Centro de Saude Pro…" at bounding box center [193, 141] width 4 height 5
radio input "true"
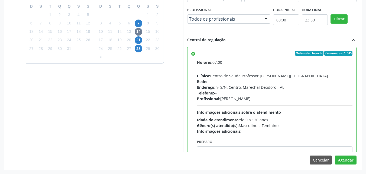
click at [296, 151] on div "Agendamento [PERSON_NAME] Baixa Prioridade Loteamento Terra da Esperanca - Quad…" at bounding box center [183, 35] width 358 height 270
click at [296, 150] on textarea at bounding box center [275, 156] width 156 height 21
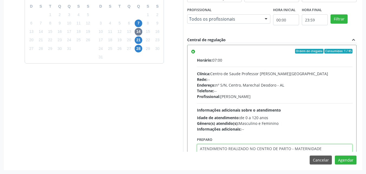
type textarea "ATENDIMENTO REALIZADO NO CENTRO DE PARTO - MATERNIDADE"
click at [335, 155] on button "Agendar" at bounding box center [346, 159] width 22 height 9
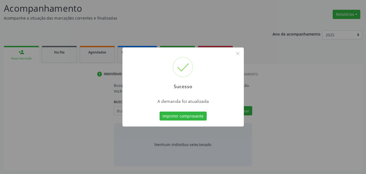
scroll to position [74, 0]
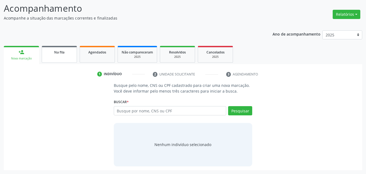
click at [69, 56] on link "Na fila" at bounding box center [59, 54] width 35 height 17
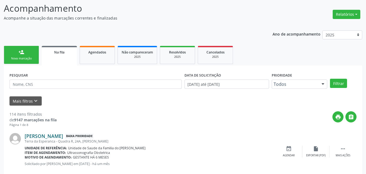
click at [47, 135] on link "[PERSON_NAME]" at bounding box center [44, 136] width 38 height 6
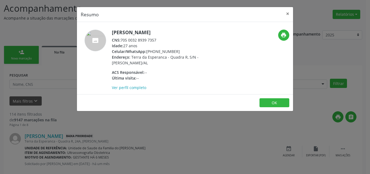
click at [123, 40] on div "CNS: 705 0032 8939 7357" at bounding box center [164, 40] width 105 height 6
drag, startPoint x: 122, startPoint y: 40, endPoint x: 157, endPoint y: 41, distance: 34.7
click at [157, 41] on div "CNS: 705 0032 8939 7357" at bounding box center [164, 40] width 105 height 6
click at [271, 105] on button "OK" at bounding box center [274, 102] width 30 height 9
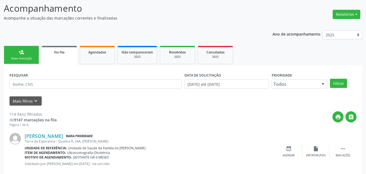
click at [271, 105] on div "Mais filtros keyboard_arrow_down" at bounding box center [183, 100] width 350 height 9
click at [291, 155] on div "Agendar" at bounding box center [289, 155] width 12 height 4
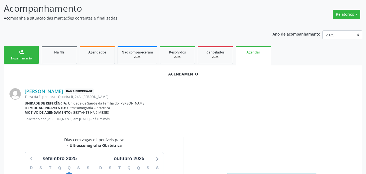
click at [109, 119] on p "Solicitado por [PERSON_NAME] em [DATE] - há um mês" at bounding box center [191, 118] width 332 height 5
click at [68, 172] on span "4" at bounding box center [69, 176] width 8 height 8
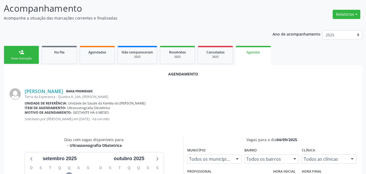
scroll to position [172, 0]
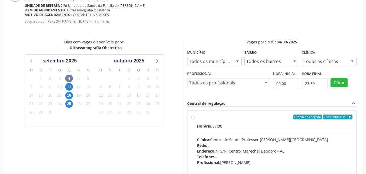
click at [215, 145] on div "Rede: --" at bounding box center [275, 145] width 156 height 6
click at [195, 119] on input "Ordem de chegada Consumidos: 11 / 45 Horário: 07:00 Clínica: Centro de Saude Pr…" at bounding box center [193, 116] width 4 height 5
radio input "true"
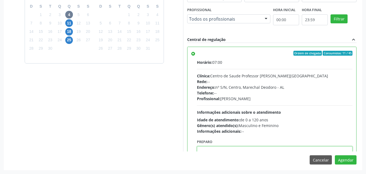
click at [301, 149] on textarea at bounding box center [275, 156] width 156 height 21
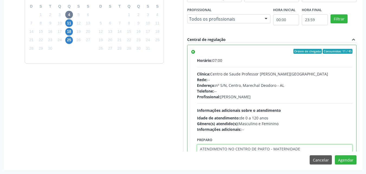
type textarea "ATENDIMENTO NO CENTRO DE PARTO - MATERNIDADE"
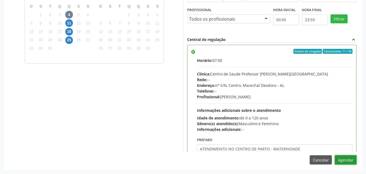
click at [335, 155] on button "Agendar" at bounding box center [346, 159] width 22 height 9
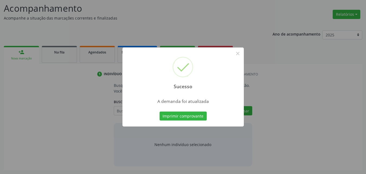
scroll to position [74, 0]
